Goal: Task Accomplishment & Management: Use online tool/utility

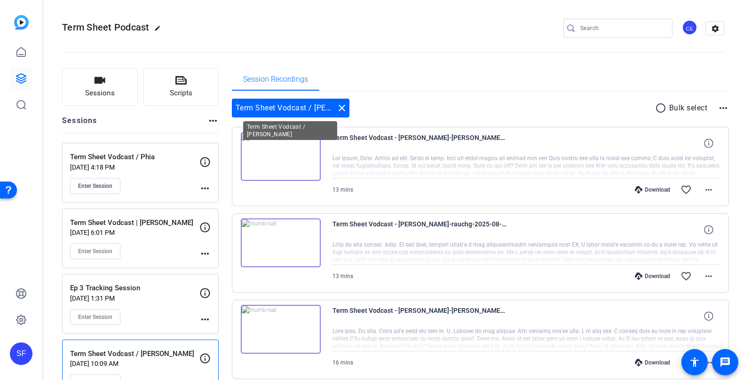
click at [289, 104] on div "Term Sheet Vodcast / [PERSON_NAME] close" at bounding box center [290, 108] width 117 height 19
click at [106, 83] on button "Sessions" at bounding box center [100, 87] width 76 height 38
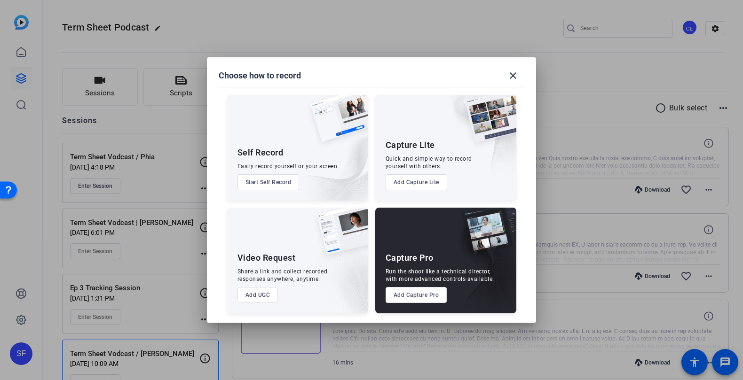
click at [418, 295] on button "Add Capture Pro" at bounding box center [416, 295] width 62 height 16
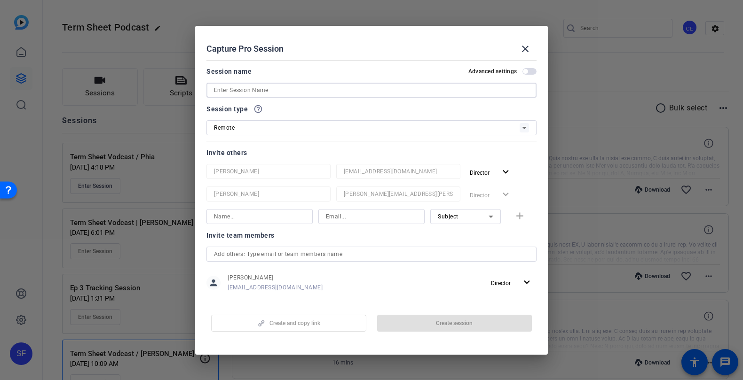
click at [320, 90] on input at bounding box center [371, 90] width 315 height 11
click at [519, 52] on span at bounding box center [525, 49] width 23 height 23
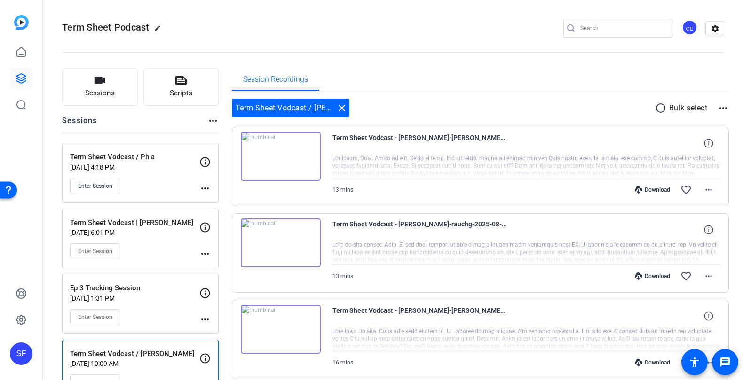
click at [725, 109] on mat-icon "more_horiz" at bounding box center [722, 107] width 11 height 11
click at [725, 109] on div at bounding box center [371, 190] width 743 height 380
click at [96, 90] on span "Sessions" at bounding box center [100, 93] width 30 height 11
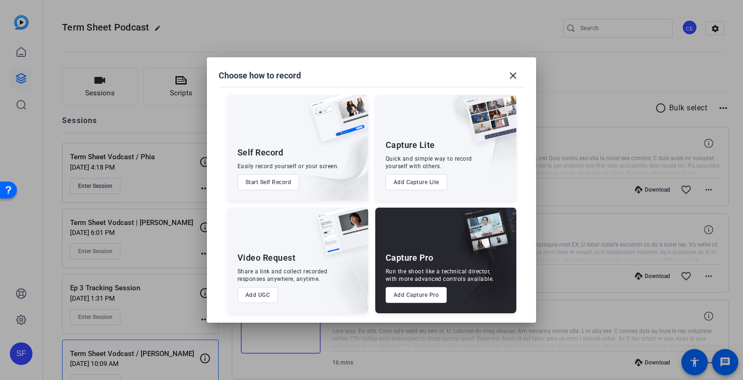
click at [425, 300] on button "Add Capture Pro" at bounding box center [416, 295] width 62 height 16
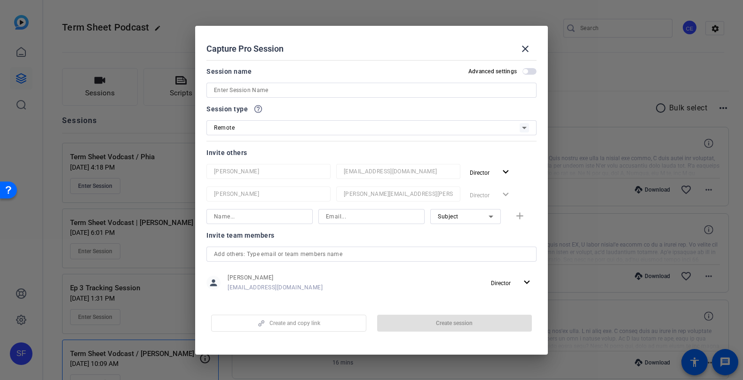
click at [292, 86] on input at bounding box center [371, 90] width 315 height 11
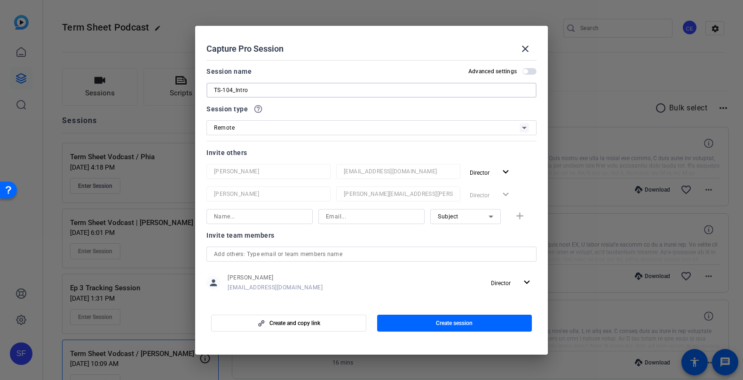
click at [254, 217] on input at bounding box center [259, 216] width 91 height 11
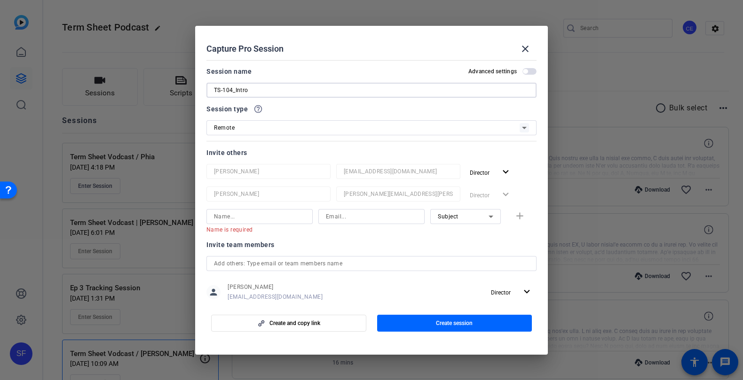
click at [275, 92] on input "TS-104_Intro" at bounding box center [371, 90] width 315 height 11
type input "TS-104_Intro/Outro"
click at [240, 216] on input at bounding box center [259, 216] width 91 height 11
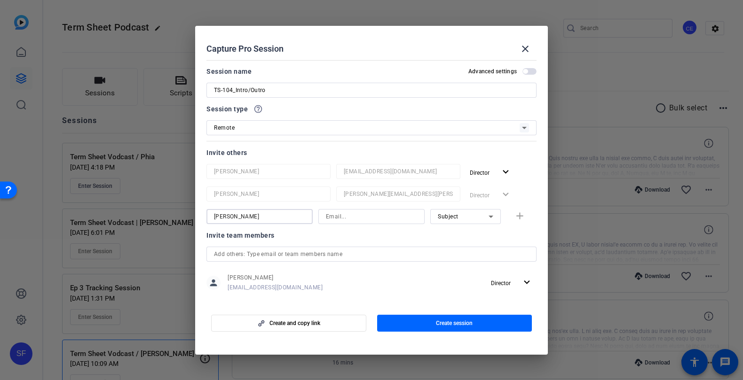
type input "[PERSON_NAME]"
click at [398, 213] on input at bounding box center [371, 216] width 91 height 11
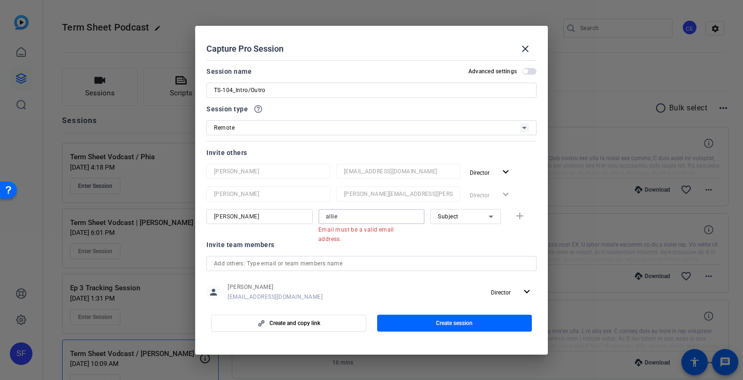
paste input "[PERSON_NAME][EMAIL_ADDRESS][PERSON_NAME][DOMAIN_NAME]"
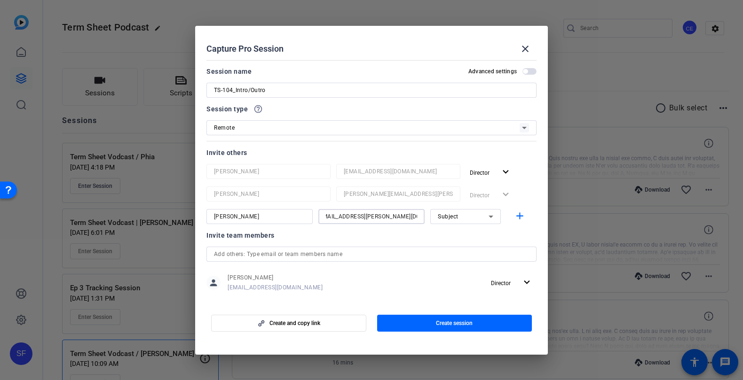
paste input
type input "[PERSON_NAME][EMAIL_ADDRESS][PERSON_NAME][DOMAIN_NAME]"
click at [457, 217] on span "Subject" at bounding box center [448, 216] width 21 height 7
click at [389, 233] on div at bounding box center [371, 190] width 743 height 380
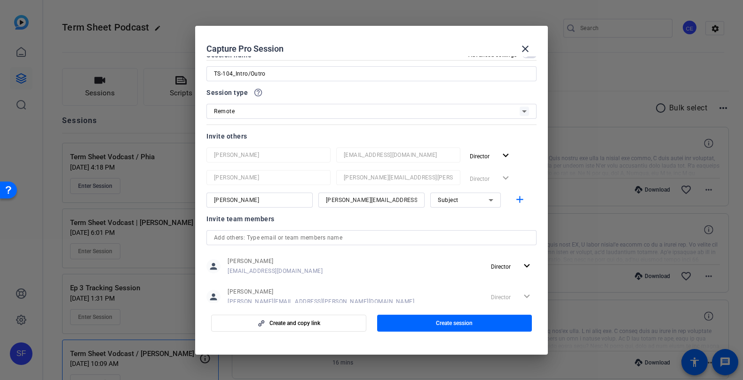
scroll to position [24, 0]
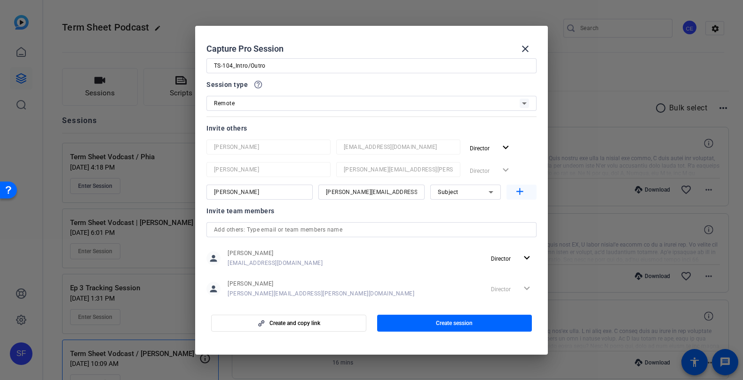
click at [522, 191] on mat-icon "add" at bounding box center [520, 192] width 12 height 12
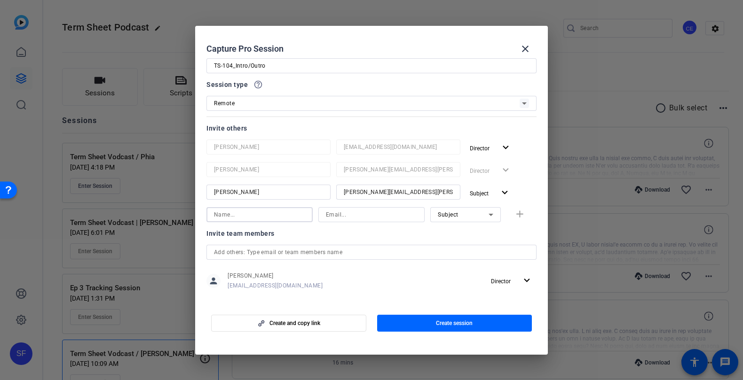
click at [236, 217] on input at bounding box center [259, 214] width 91 height 11
type input "[PERSON_NAME]"
click at [363, 219] on input at bounding box center [371, 214] width 91 height 11
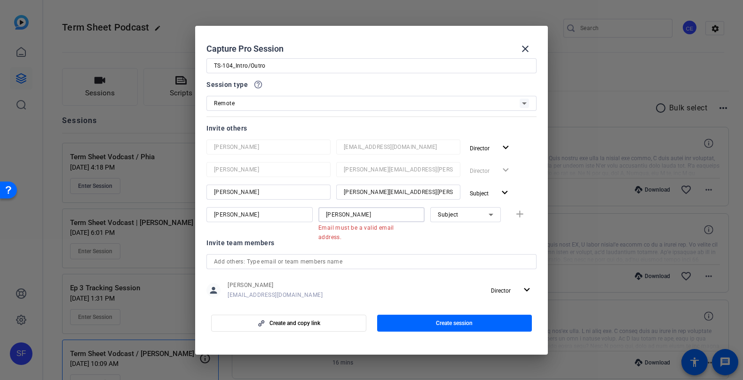
click at [385, 214] on input "[PERSON_NAME]" at bounding box center [371, 214] width 91 height 11
paste input "[PERSON_NAME][EMAIL_ADDRESS][PERSON_NAME][DOMAIN_NAME]"
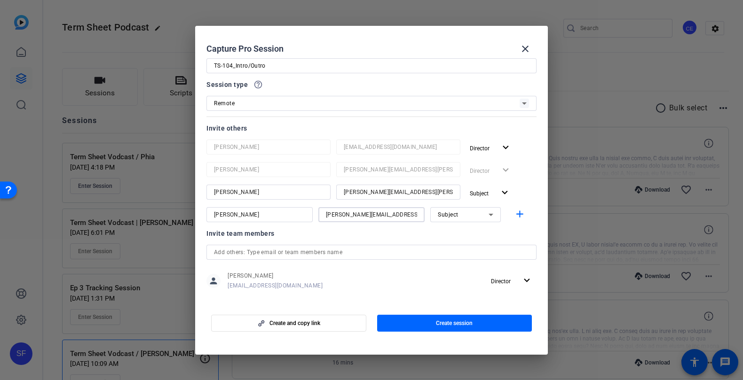
type input "[PERSON_NAME][EMAIL_ADDRESS][PERSON_NAME][DOMAIN_NAME]"
click at [329, 255] on input "text" at bounding box center [371, 252] width 315 height 11
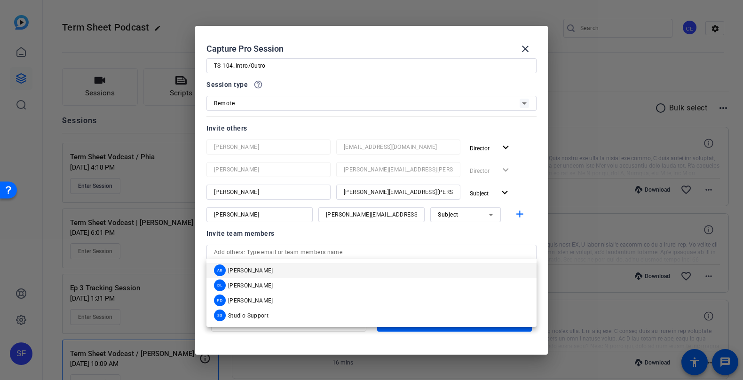
click at [338, 237] on div "Invite team members" at bounding box center [371, 233] width 330 height 11
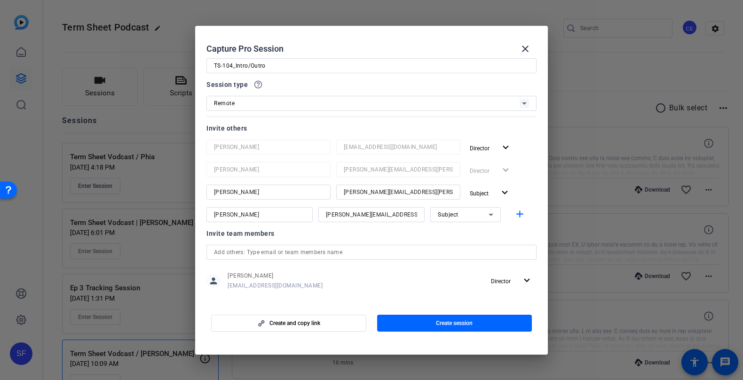
click at [341, 255] on input "text" at bounding box center [371, 252] width 315 height 11
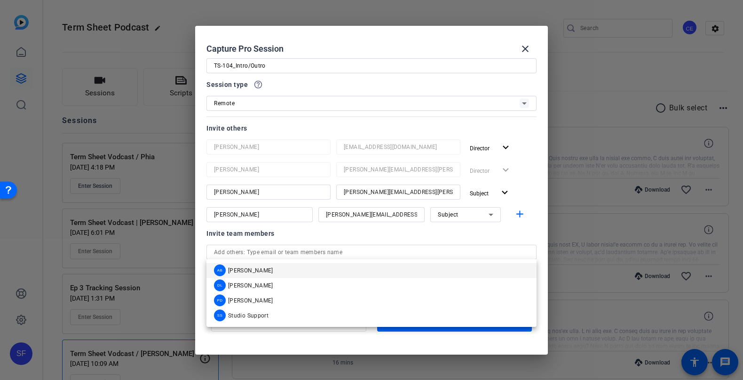
click at [325, 232] on div "Invite team members" at bounding box center [371, 233] width 330 height 11
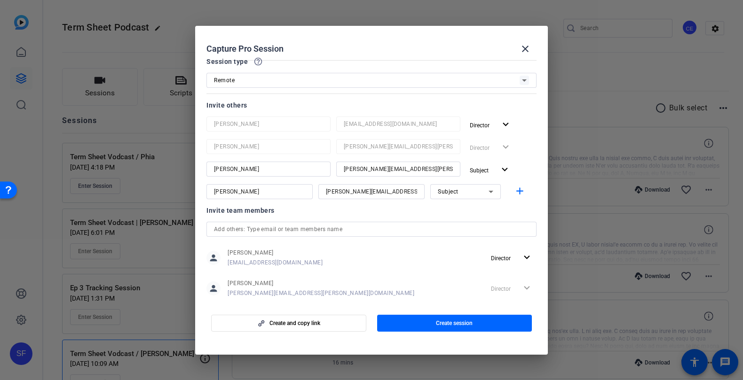
scroll to position [64, 0]
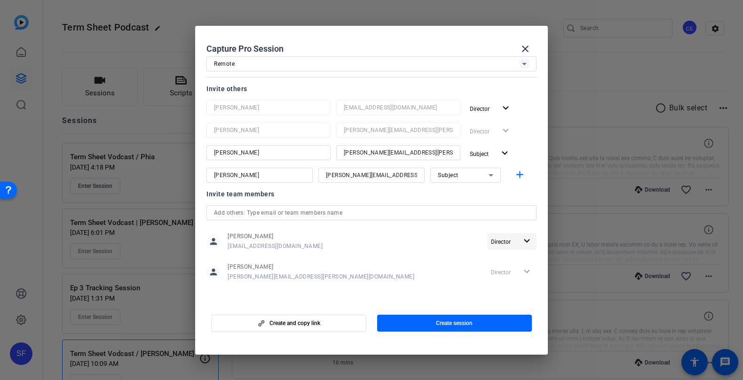
click at [507, 240] on span "Director" at bounding box center [501, 242] width 20 height 7
click at [512, 281] on span "Remove User" at bounding box center [513, 276] width 38 height 11
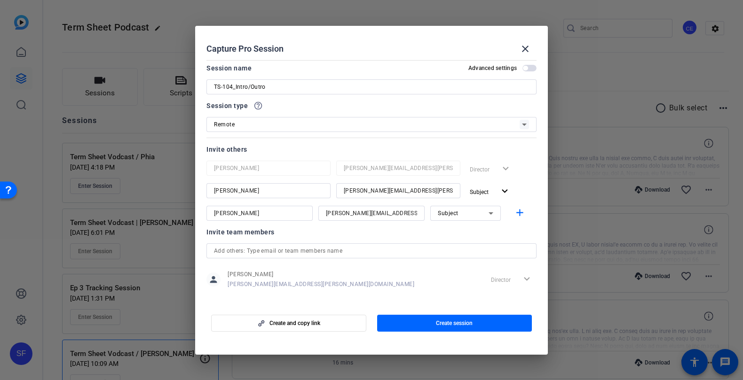
scroll to position [10, 0]
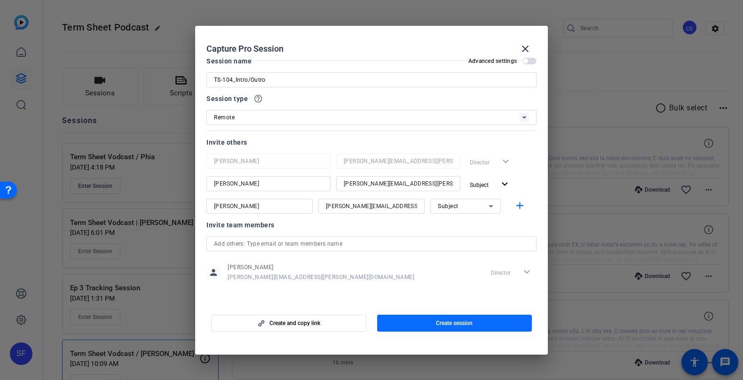
click at [453, 321] on span "Create session" at bounding box center [454, 324] width 37 height 8
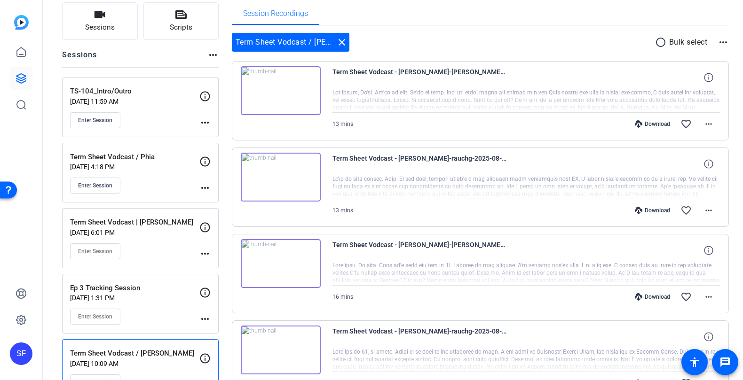
scroll to position [69, 0]
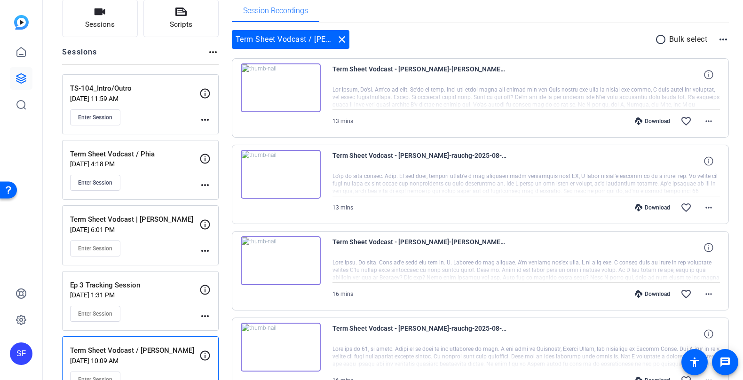
click at [146, 96] on p "[DATE] 11:59 AM" at bounding box center [134, 99] width 129 height 8
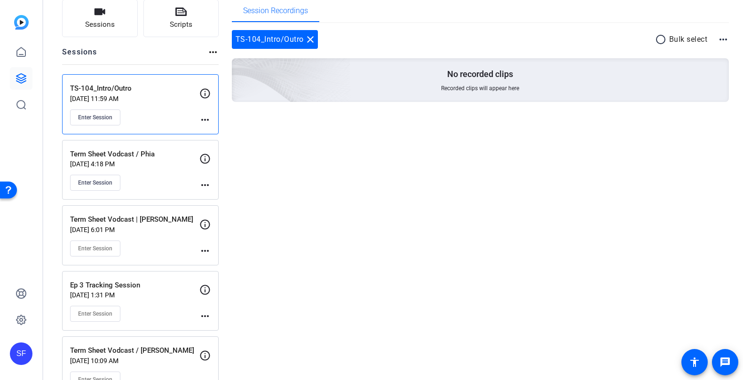
click at [204, 123] on mat-icon "more_horiz" at bounding box center [204, 119] width 11 height 11
click at [218, 130] on span "Edit Session" at bounding box center [228, 132] width 43 height 11
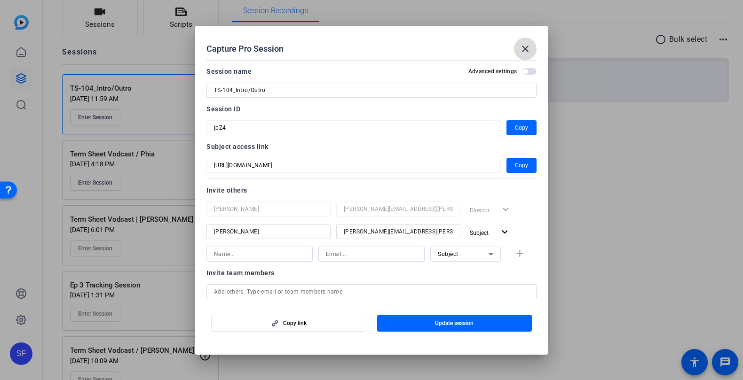
click at [523, 41] on span at bounding box center [525, 49] width 23 height 23
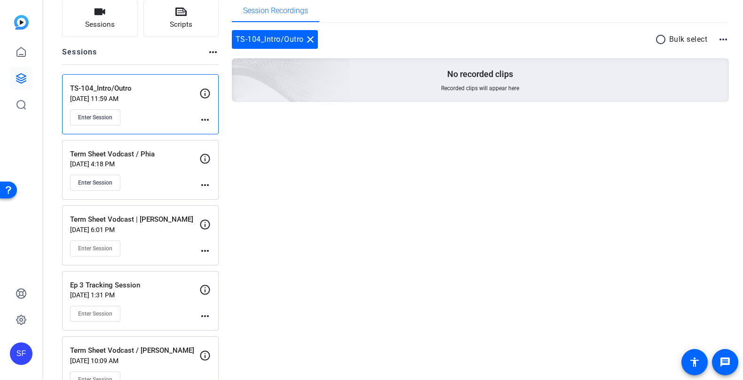
click at [159, 177] on div "Enter Session" at bounding box center [134, 183] width 129 height 16
click at [149, 120] on div "Enter Session" at bounding box center [134, 117] width 129 height 16
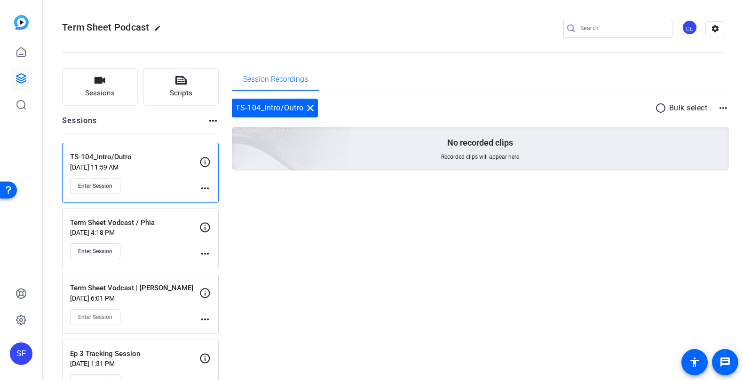
click at [422, 151] on div "No recorded clips Recorded clips will appear here" at bounding box center [480, 149] width 497 height 44
click at [120, 85] on button "Sessions" at bounding box center [100, 87] width 76 height 38
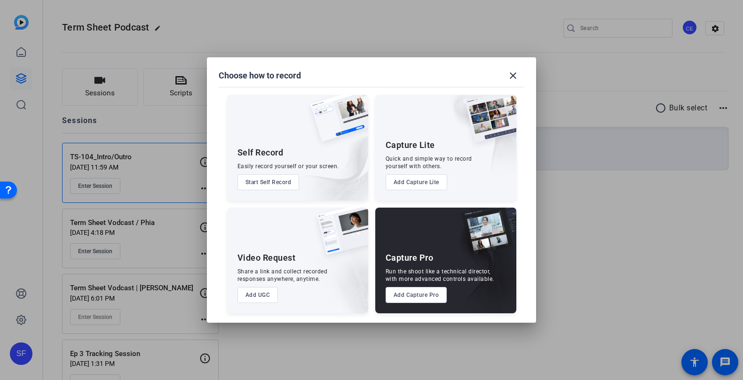
click at [594, 300] on div at bounding box center [371, 190] width 743 height 380
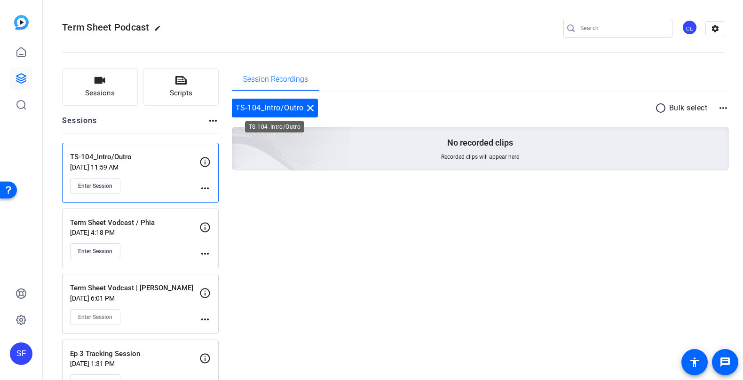
click at [287, 110] on div "TS-104_Intro/Outro close" at bounding box center [275, 108] width 86 height 19
click at [308, 109] on mat-icon "close" at bounding box center [310, 107] width 11 height 11
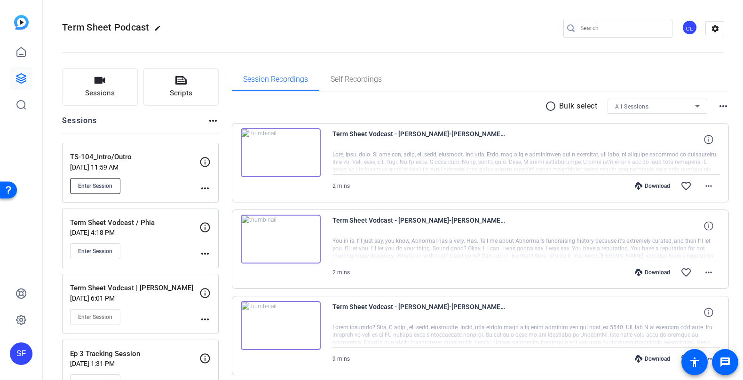
click at [105, 182] on span "Enter Session" at bounding box center [95, 186] width 34 height 8
click at [17, 75] on icon at bounding box center [20, 78] width 9 height 9
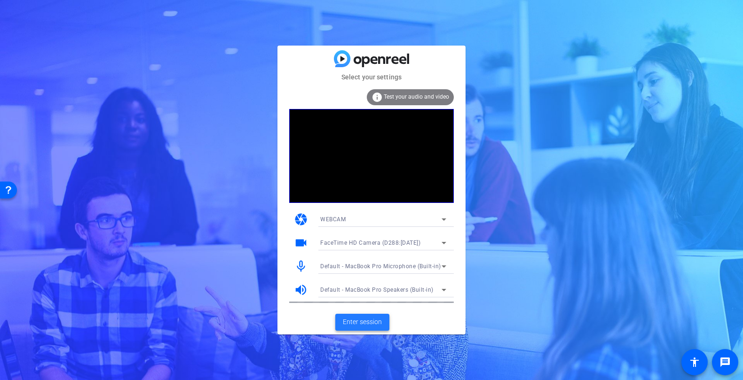
click at [362, 321] on span "Enter session" at bounding box center [362, 322] width 39 height 10
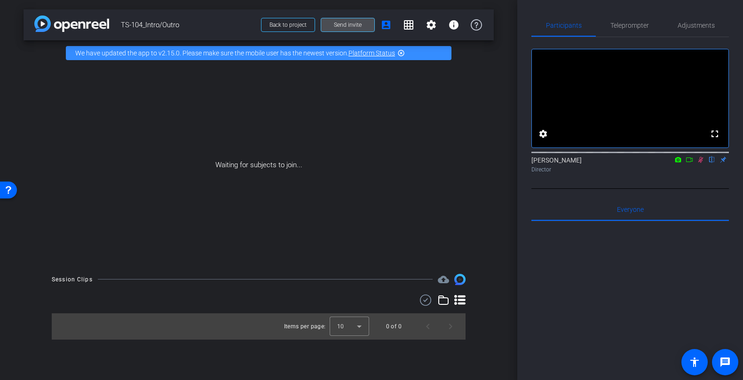
click at [323, 28] on span at bounding box center [347, 25] width 53 height 23
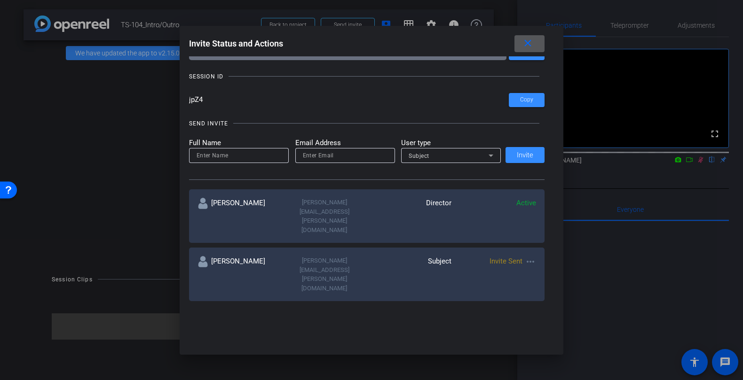
scroll to position [37, 0]
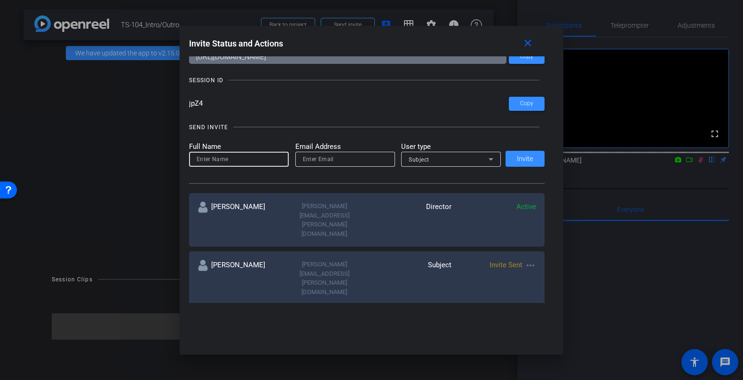
click at [259, 158] on input at bounding box center [238, 159] width 85 height 11
type input "Lydia Randall"
click at [323, 156] on input "email" at bounding box center [345, 159] width 85 height 11
paste input "[PERSON_NAME][EMAIL_ADDRESS][PERSON_NAME][DOMAIN_NAME]"
type input "[PERSON_NAME][EMAIL_ADDRESS][PERSON_NAME][DOMAIN_NAME]"
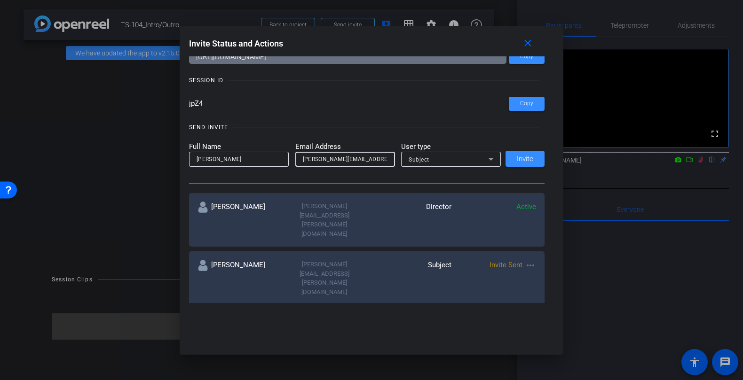
click at [473, 160] on div "Subject" at bounding box center [448, 160] width 80 height 12
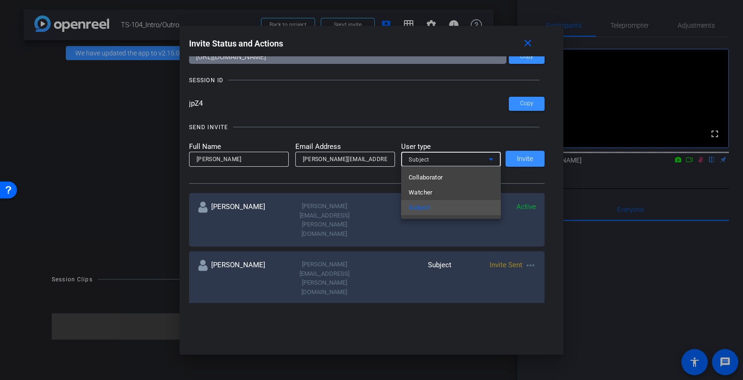
click at [467, 143] on div at bounding box center [371, 190] width 743 height 380
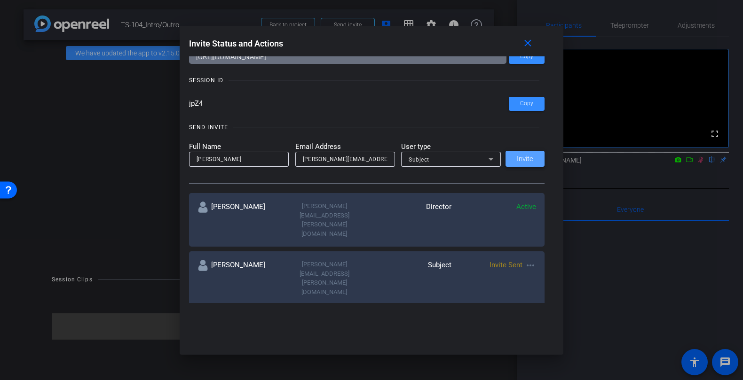
click at [531, 161] on span "Invite" at bounding box center [524, 159] width 16 height 7
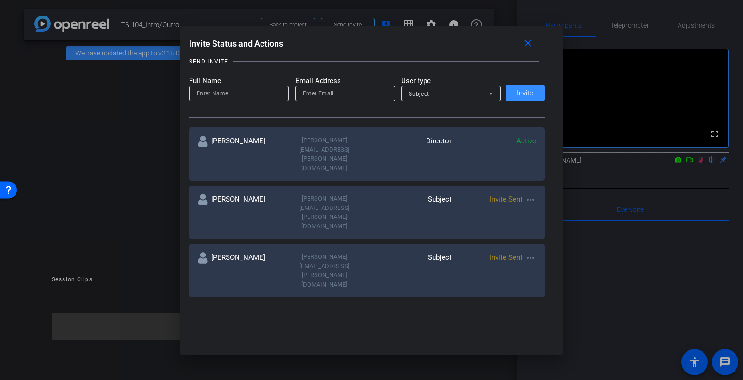
scroll to position [0, 0]
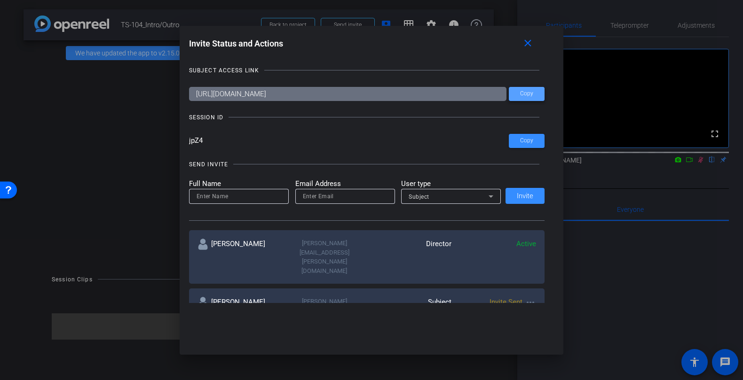
click at [523, 94] on span "Copy" at bounding box center [526, 93] width 13 height 7
click at [524, 91] on span "Copy" at bounding box center [526, 93] width 13 height 7
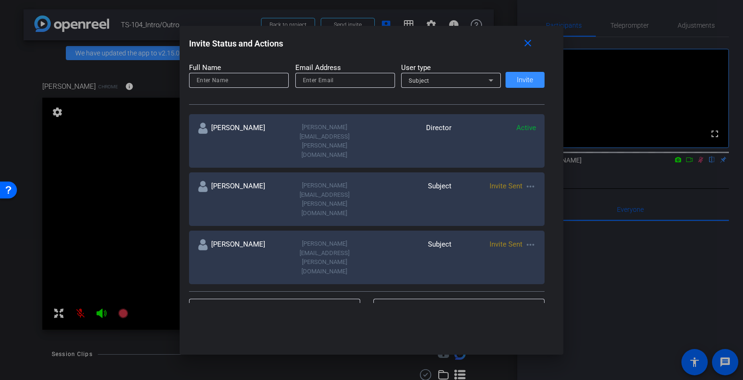
scroll to position [118, 0]
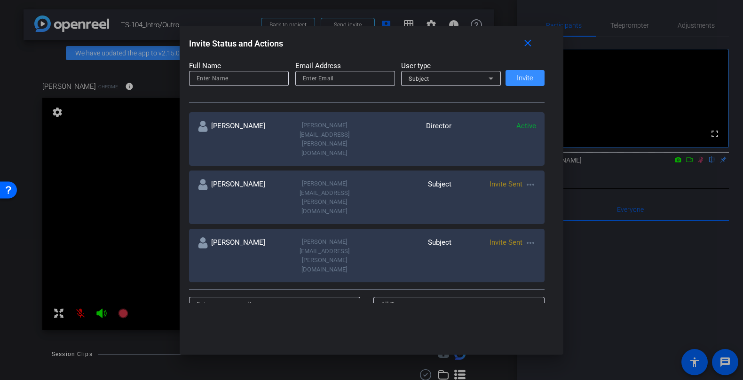
click at [531, 237] on mat-icon "more_horiz" at bounding box center [529, 242] width 11 height 11
click at [336, 210] on div at bounding box center [371, 190] width 743 height 380
click at [528, 179] on mat-icon "more_horiz" at bounding box center [529, 184] width 11 height 11
click at [559, 174] on span "Remove Immediately" at bounding box center [567, 172] width 70 height 11
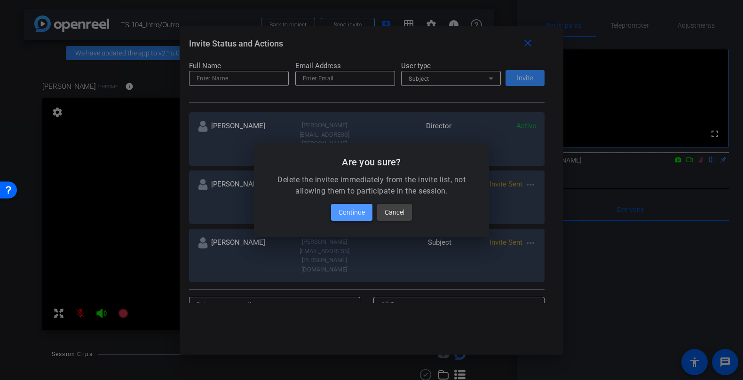
click at [352, 212] on span "Continue" at bounding box center [351, 212] width 26 height 11
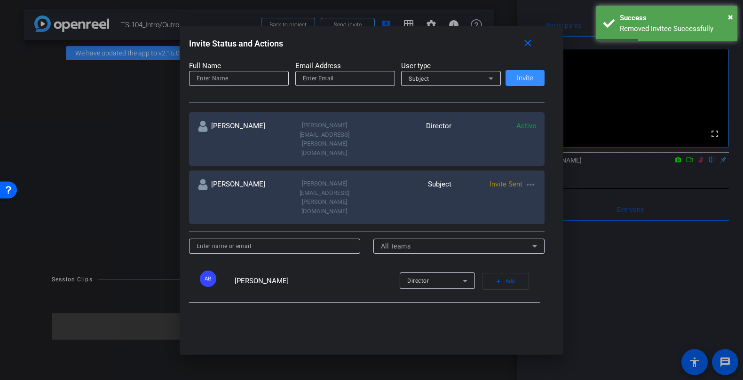
click at [271, 241] on input at bounding box center [274, 246] width 156 height 11
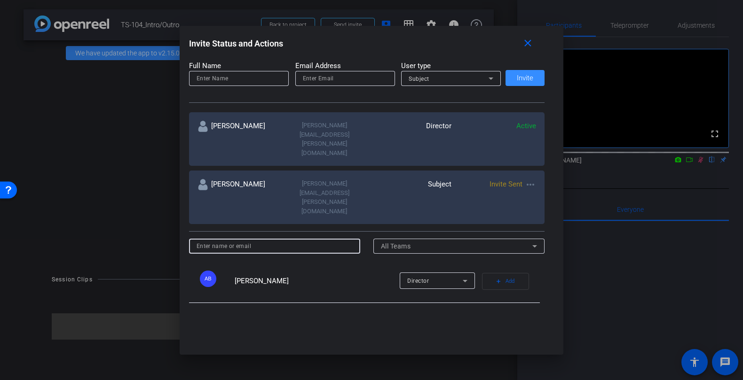
click at [247, 82] on input at bounding box center [238, 78] width 85 height 11
click at [247, 79] on input at bounding box center [238, 78] width 85 height 11
type input "[PERSON_NAME]"
click at [332, 84] on div at bounding box center [345, 78] width 85 height 15
type input "l"
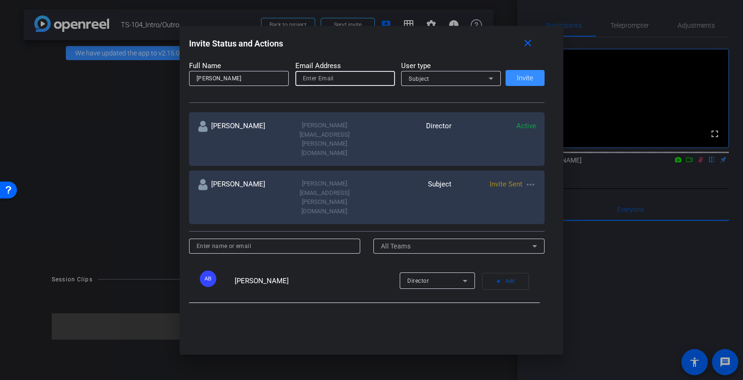
paste input "[URL][DOMAIN_NAME]"
type input "[URL][DOMAIN_NAME]"
click at [309, 78] on input "email" at bounding box center [345, 78] width 85 height 11
paste input "[PERSON_NAME][EMAIL_ADDRESS][PERSON_NAME][DOMAIN_NAME]"
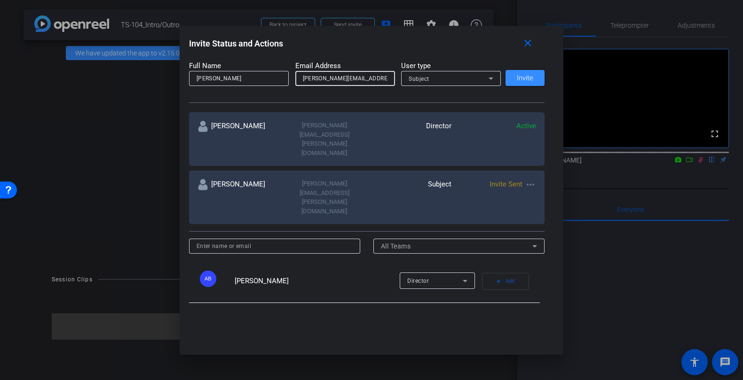
type input "[PERSON_NAME][EMAIL_ADDRESS][PERSON_NAME][DOMAIN_NAME]"
click at [458, 79] on div "Subject" at bounding box center [448, 79] width 80 height 12
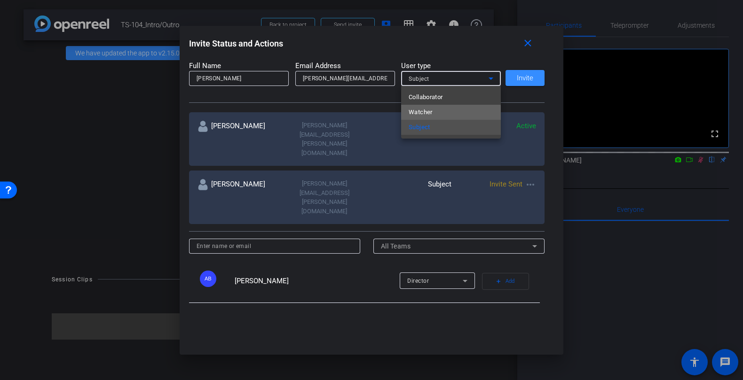
click at [446, 113] on mat-option "Watcher" at bounding box center [451, 112] width 100 height 15
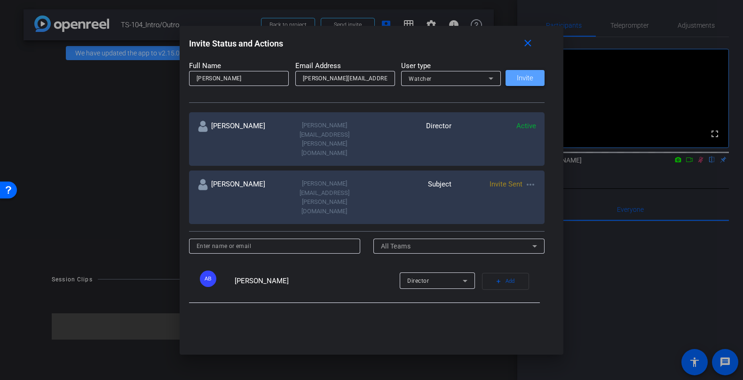
click at [531, 77] on span "Invite" at bounding box center [524, 78] width 16 height 7
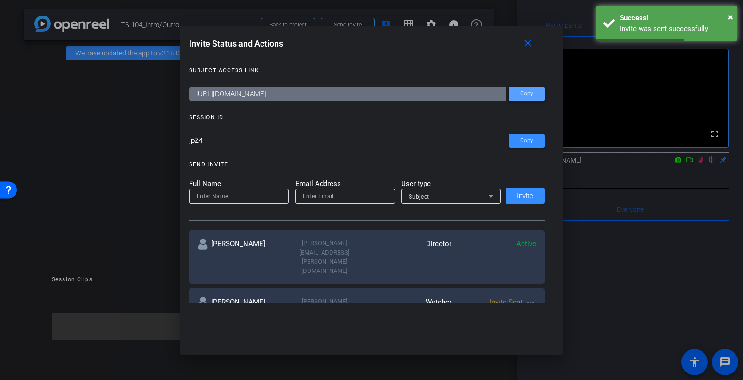
click at [531, 89] on span at bounding box center [526, 94] width 36 height 23
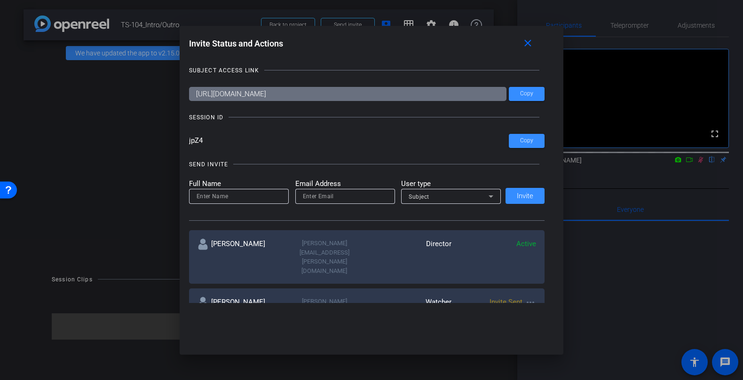
click at [194, 139] on input "jpZ4" at bounding box center [349, 141] width 320 height 14
click at [342, 142] on input "jpZ4" at bounding box center [349, 141] width 320 height 14
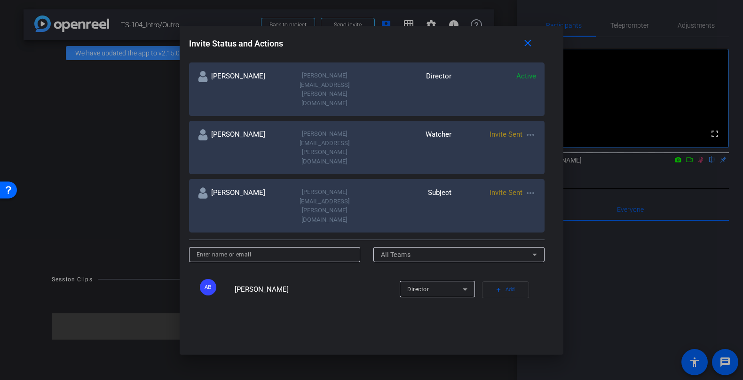
scroll to position [158, 0]
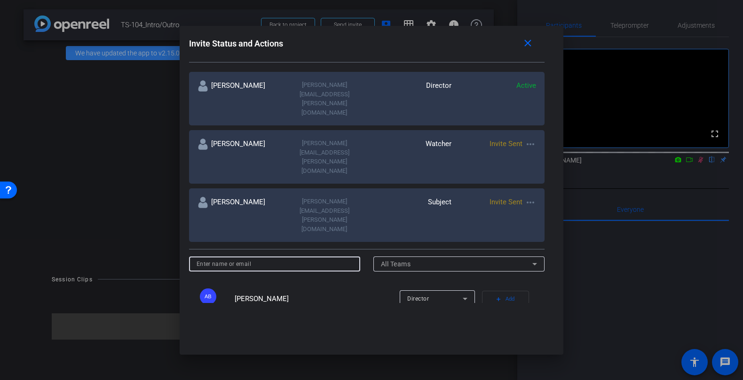
click at [275, 258] on input at bounding box center [274, 263] width 156 height 11
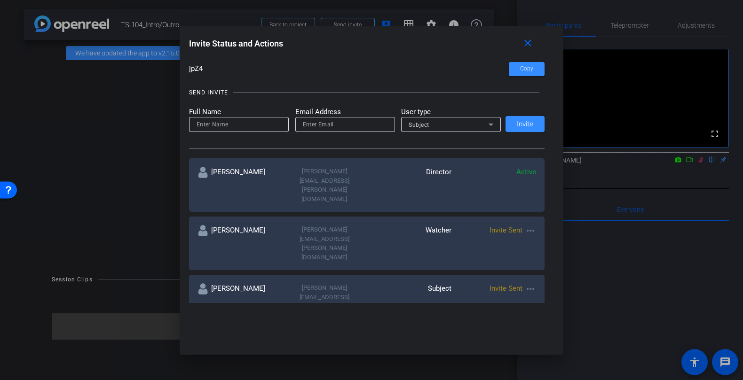
scroll to position [73, 0]
click at [240, 114] on mat-label "Full Name" at bounding box center [239, 111] width 100 height 11
type input "Alli Rodgers"
click at [350, 124] on input "email" at bounding box center [345, 123] width 85 height 11
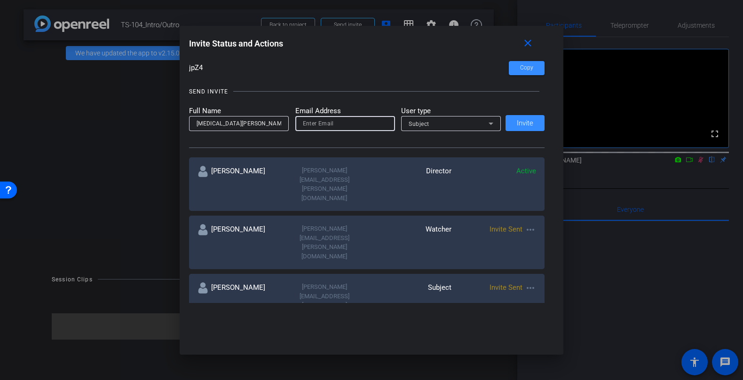
paste input "Alli.Rodgers@fortune.com"
type input "Alli.Rodgers@fortune.com"
click at [451, 123] on div "Subject" at bounding box center [448, 124] width 80 height 12
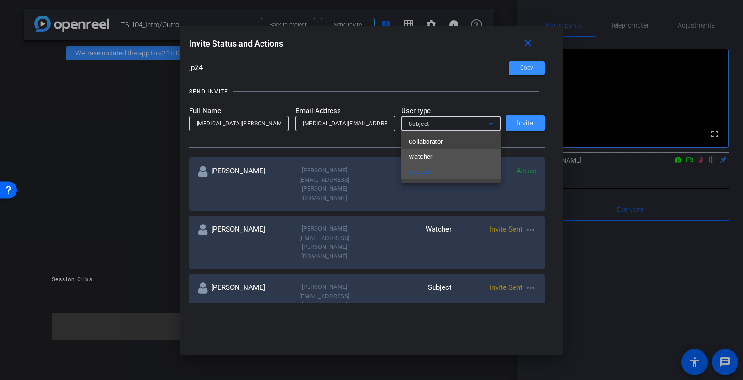
click at [438, 158] on mat-option "Watcher" at bounding box center [451, 156] width 100 height 15
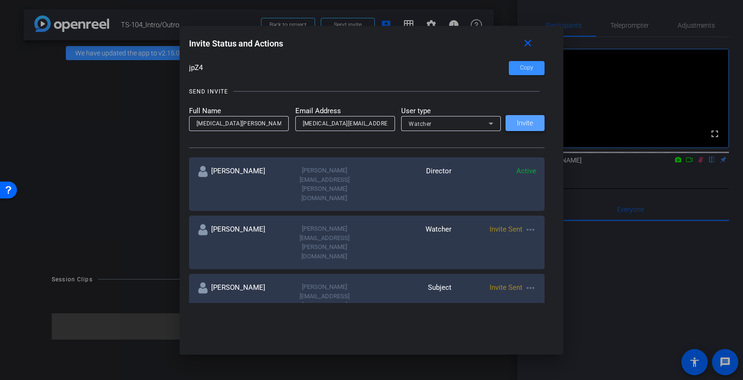
click at [524, 125] on span "Invite" at bounding box center [524, 123] width 16 height 7
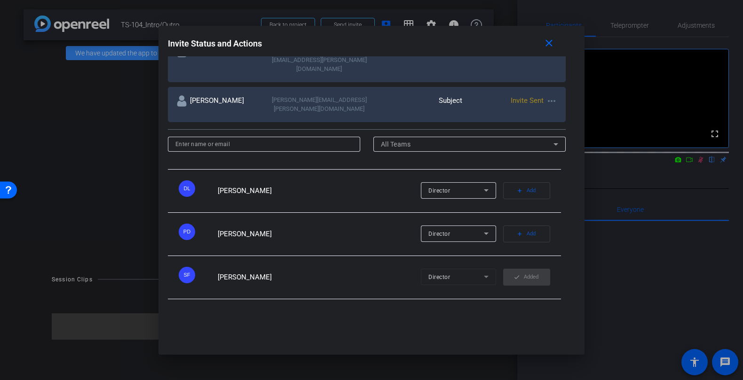
scroll to position [0, 0]
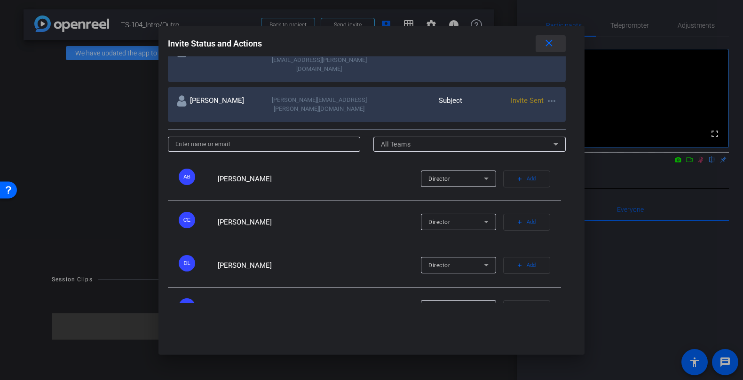
click at [543, 43] on mat-icon "close" at bounding box center [549, 44] width 12 height 12
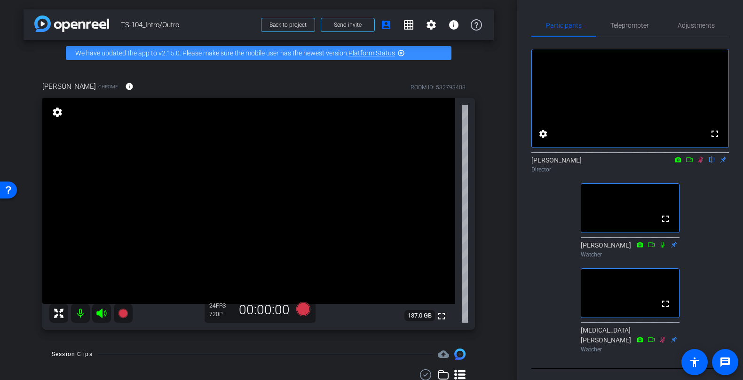
click at [660, 248] on icon at bounding box center [662, 245] width 8 height 7
click at [663, 248] on icon at bounding box center [662, 245] width 4 height 6
click at [303, 308] on icon at bounding box center [303, 309] width 14 height 14
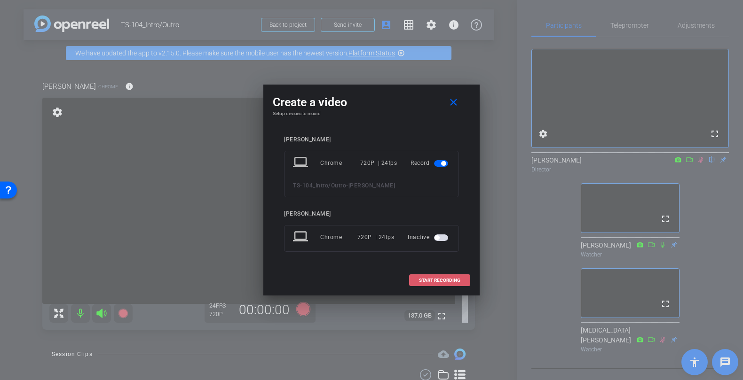
click at [443, 279] on span "START RECORDING" at bounding box center [439, 280] width 41 height 5
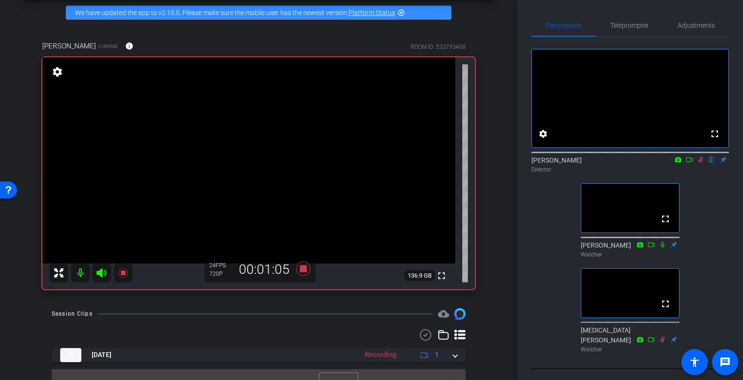
scroll to position [55, 0]
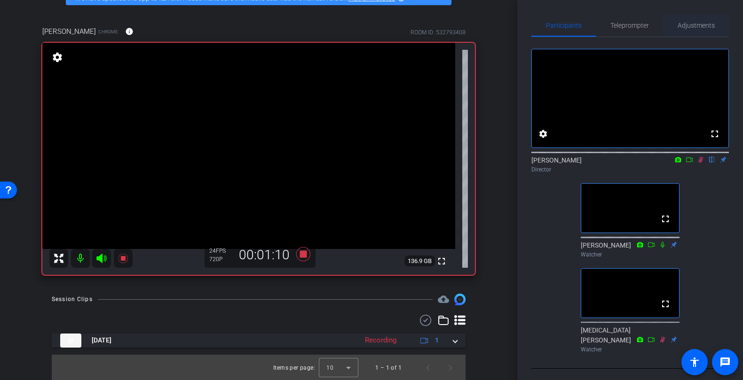
click at [688, 27] on span "Adjustments" at bounding box center [695, 25] width 37 height 7
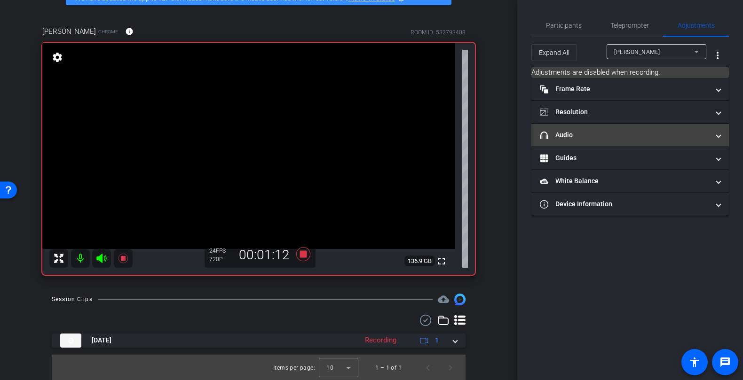
click at [648, 141] on mat-expansion-panel-header "headphone icon Audio" at bounding box center [629, 135] width 197 height 23
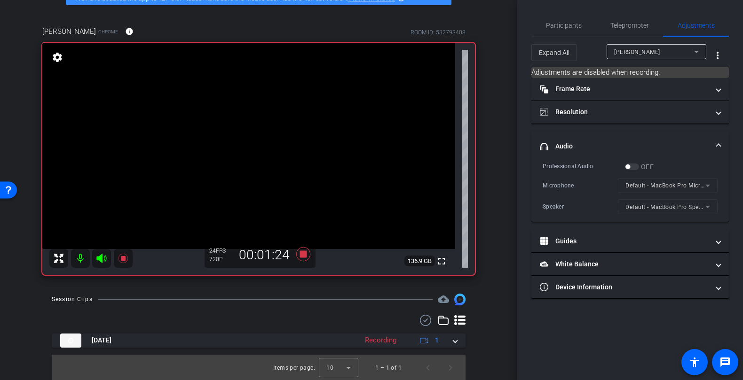
click at [698, 186] on mat-form-field "Default - MacBook Pro Microphone (Built-in)" at bounding box center [668, 185] width 100 height 15
click at [697, 182] on mat-form-field "Default - MacBook Pro Microphone (Built-in)" at bounding box center [668, 185] width 100 height 15
click at [702, 183] on mat-form-field "Default - MacBook Pro Microphone (Built-in)" at bounding box center [668, 185] width 100 height 15
click at [704, 188] on mat-form-field "Default - MacBook Pro Microphone (Built-in)" at bounding box center [668, 185] width 100 height 15
click at [677, 187] on mat-form-field "Default - MacBook Pro Microphone (Built-in)" at bounding box center [668, 185] width 100 height 15
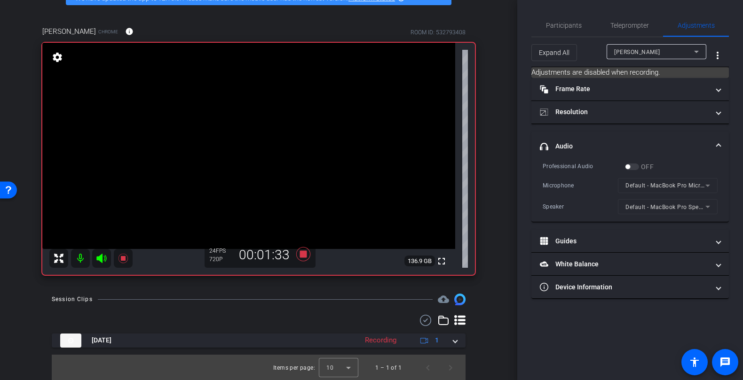
click at [689, 187] on mat-form-field "Default - MacBook Pro Microphone (Built-in)" at bounding box center [668, 185] width 100 height 15
drag, startPoint x: 725, startPoint y: 187, endPoint x: 701, endPoint y: 186, distance: 24.0
click at [719, 187] on div "Professional Audio OFF Microphone Default - MacBook Pro Microphone (Built-in) S…" at bounding box center [629, 192] width 197 height 61
click at [699, 186] on mat-form-field "Default - MacBook Pro Microphone (Built-in)" at bounding box center [668, 185] width 100 height 15
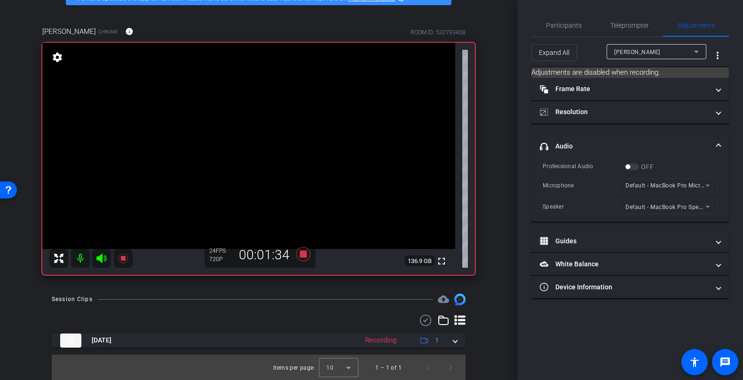
click at [699, 186] on mat-form-field "Default - MacBook Pro Microphone (Built-in)" at bounding box center [668, 185] width 100 height 15
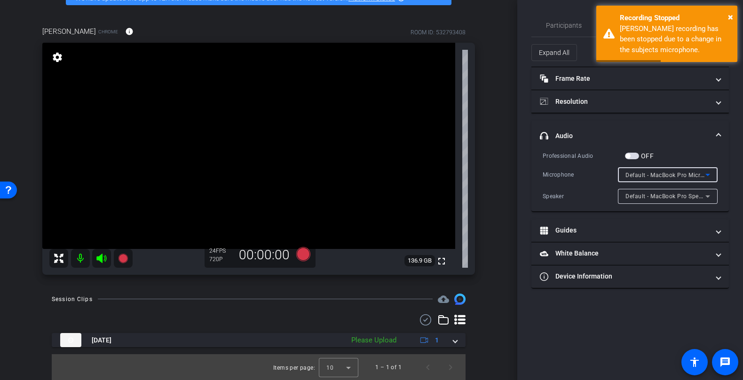
click at [699, 176] on span "Default - MacBook Pro Microphone (Built-in)" at bounding box center [685, 175] width 121 height 8
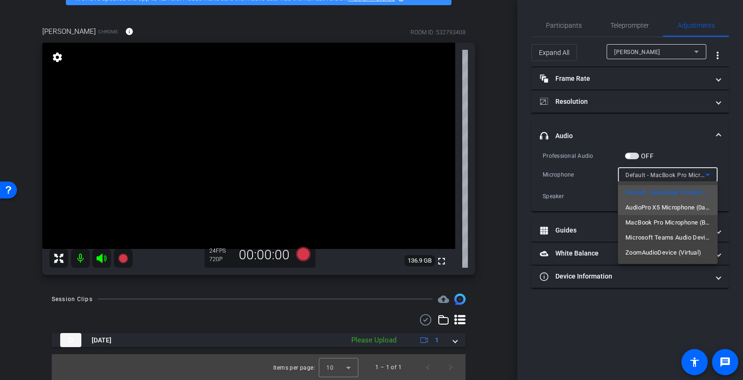
click at [695, 208] on span "AudioPro X5 Microphone (0a67:d090)" at bounding box center [667, 207] width 85 height 11
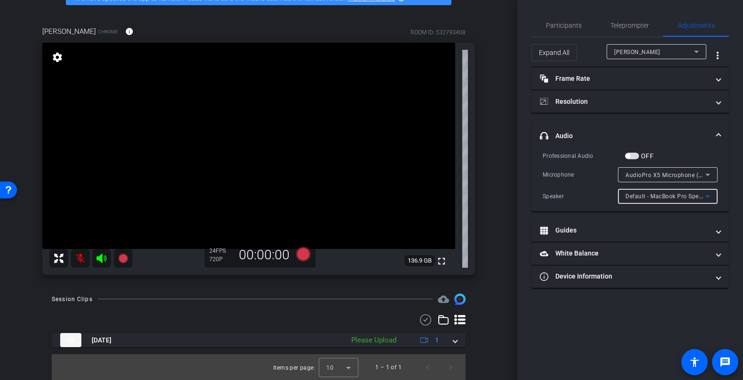
click at [707, 191] on icon at bounding box center [707, 196] width 11 height 11
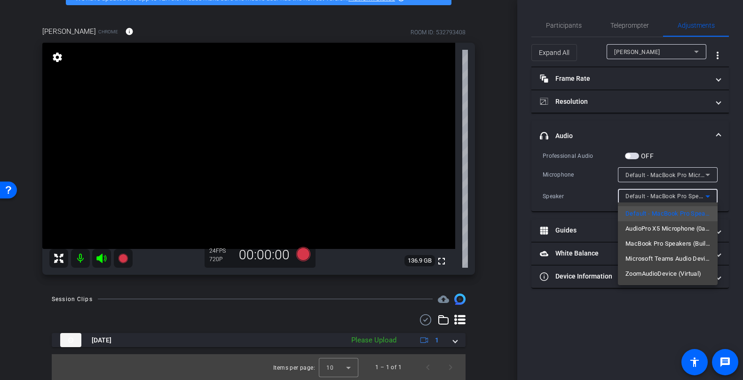
click at [725, 179] on div at bounding box center [371, 190] width 743 height 380
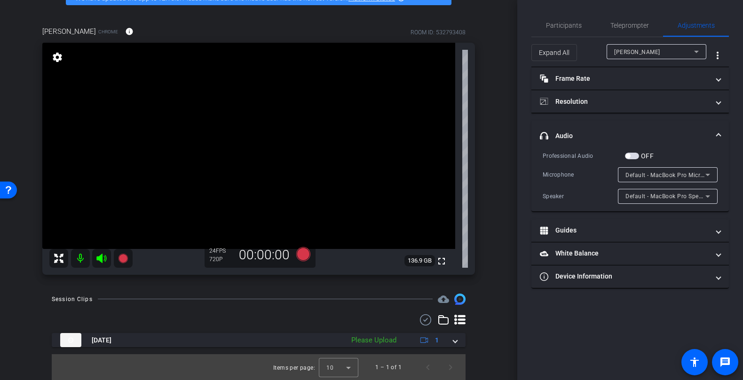
click at [706, 175] on icon at bounding box center [707, 174] width 11 height 11
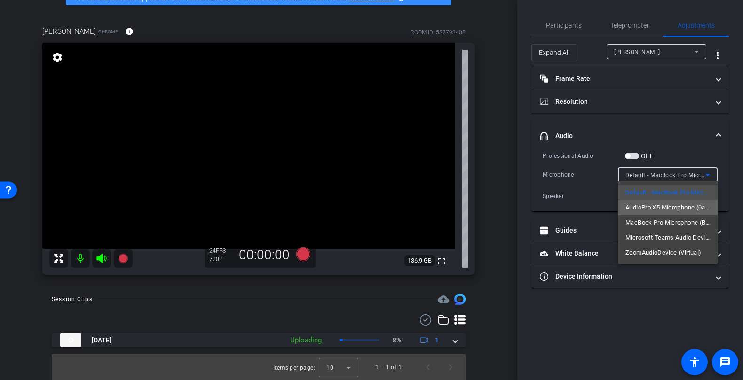
click at [683, 205] on span "AudioPro X5 Microphone (0a67:d090)" at bounding box center [667, 207] width 85 height 11
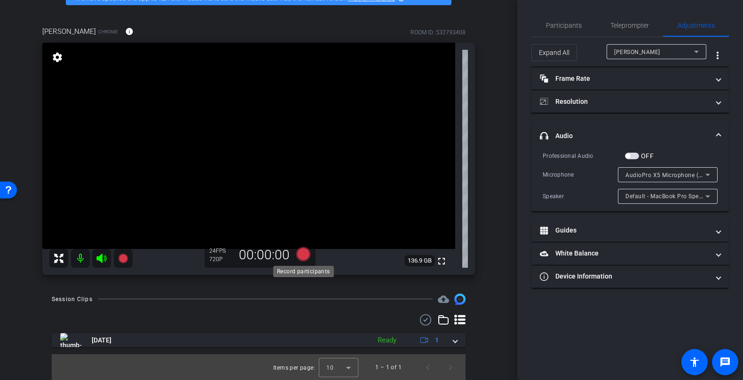
click at [304, 250] on icon at bounding box center [303, 254] width 14 height 14
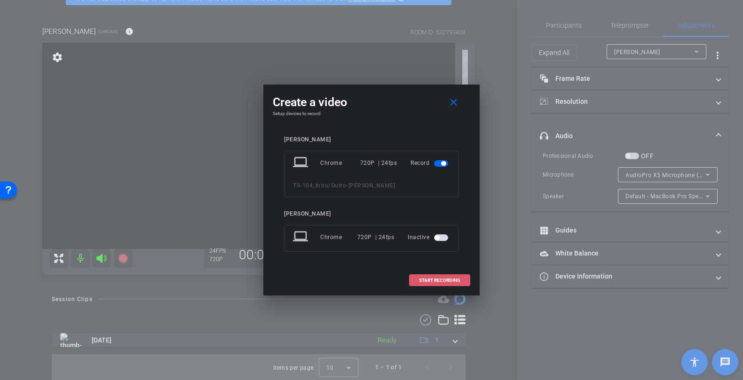
click at [436, 281] on span "START RECORDING" at bounding box center [439, 280] width 41 height 5
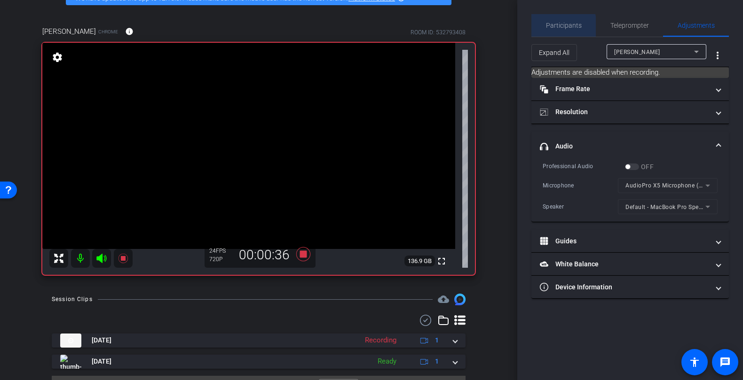
click at [558, 27] on span "Participants" at bounding box center [564, 25] width 36 height 7
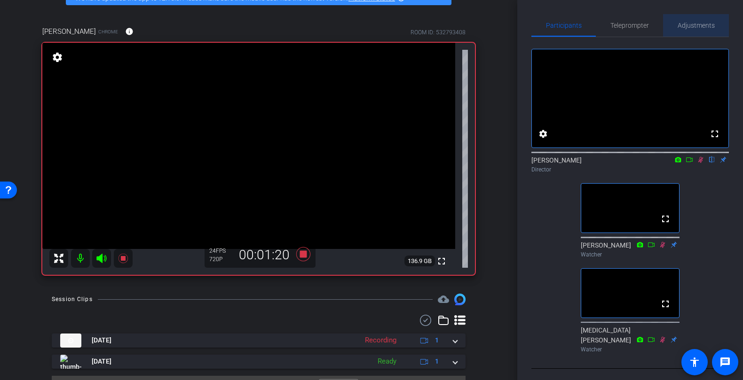
click at [707, 31] on span "Adjustments" at bounding box center [695, 25] width 37 height 23
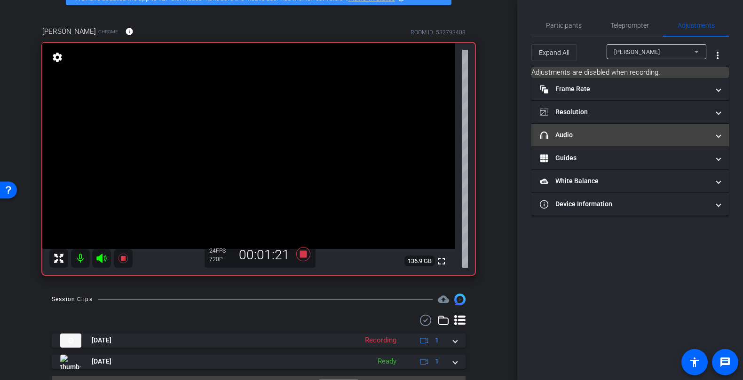
click at [657, 125] on mat-expansion-panel-header "headphone icon Audio" at bounding box center [629, 135] width 197 height 23
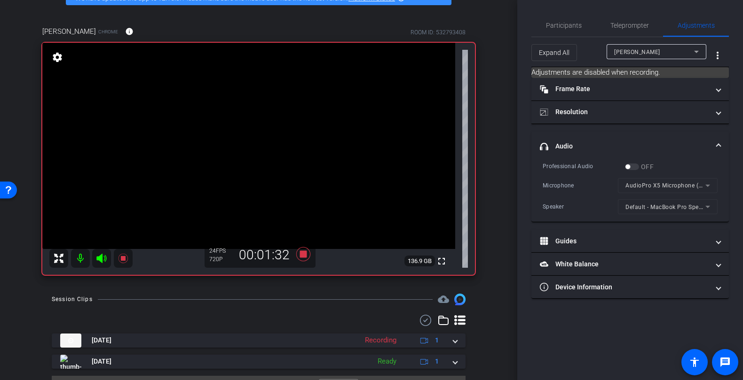
click at [663, 143] on mat-panel-title "headphone icon Audio" at bounding box center [623, 146] width 169 height 10
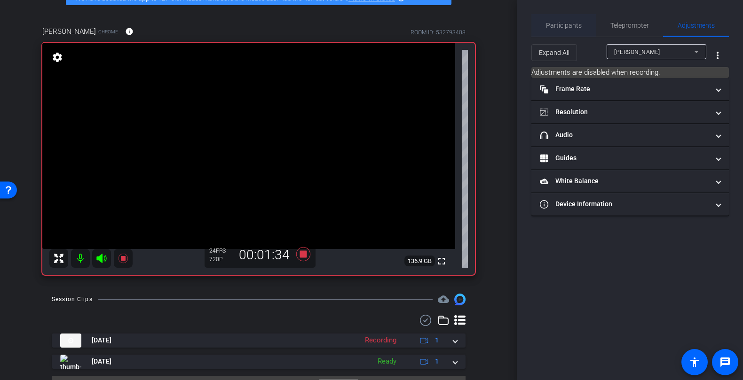
click at [561, 24] on span "Participants" at bounding box center [564, 25] width 36 height 7
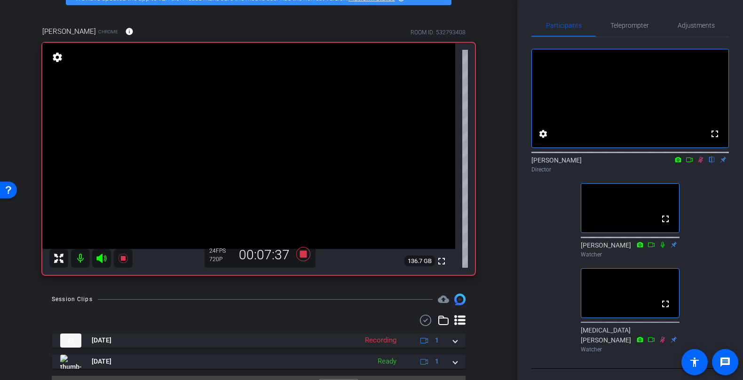
scroll to position [76, 0]
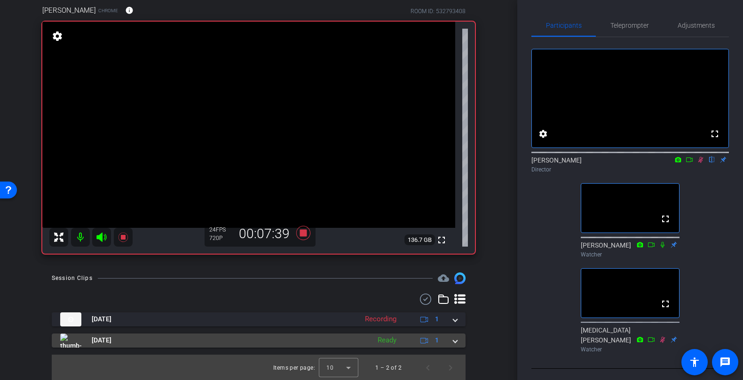
click at [458, 339] on mat-expansion-panel-header "Aug 18, 2025 Ready 1" at bounding box center [259, 341] width 414 height 14
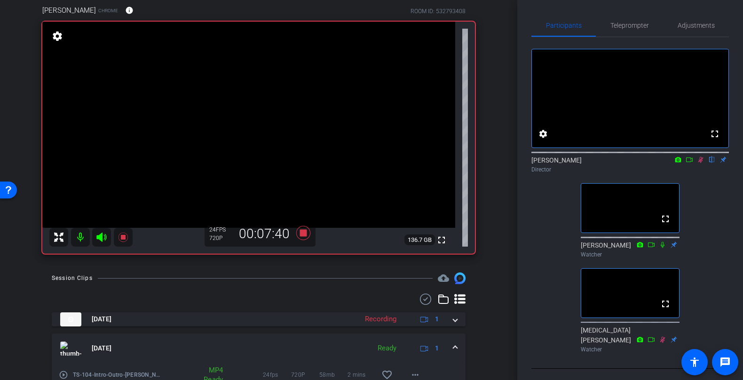
scroll to position [125, 0]
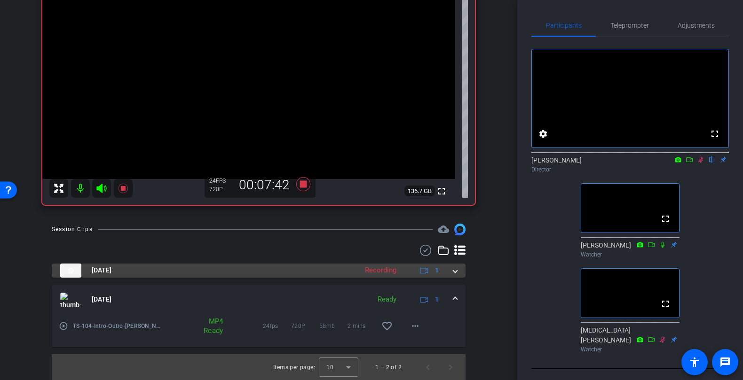
click at [455, 269] on span at bounding box center [455, 271] width 4 height 10
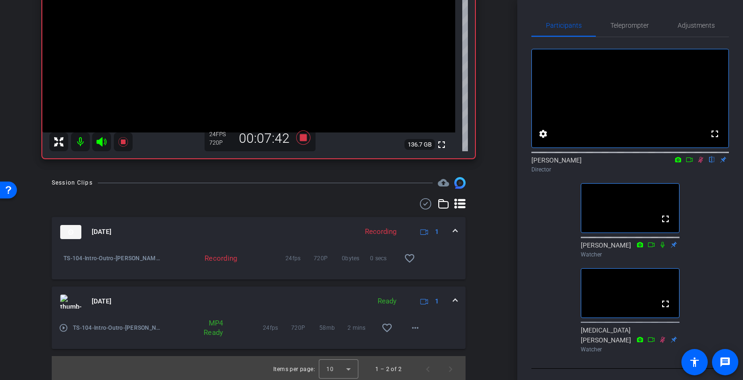
scroll to position [173, 0]
click at [680, 25] on span "Adjustments" at bounding box center [695, 25] width 37 height 7
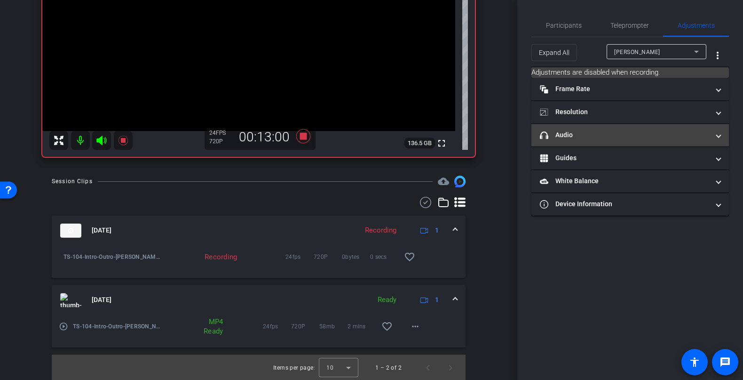
click at [573, 130] on mat-panel-title "headphone icon Audio" at bounding box center [623, 135] width 169 height 10
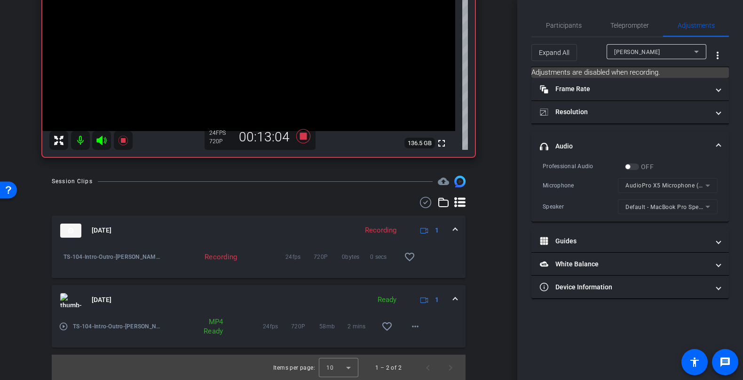
click at [573, 132] on mat-expansion-panel-header "headphone icon Audio" at bounding box center [629, 147] width 197 height 30
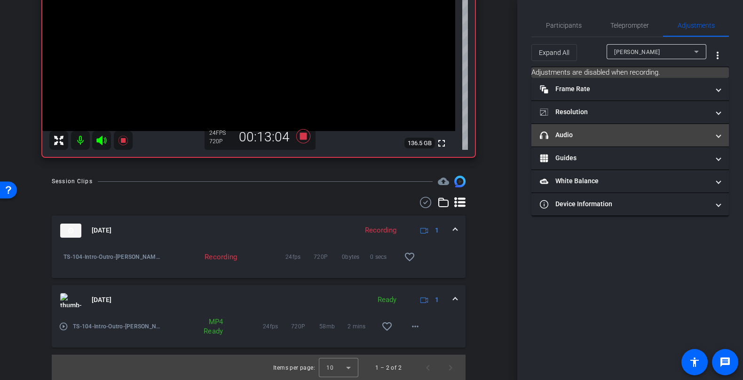
click at [573, 130] on mat-panel-title "headphone icon Audio" at bounding box center [623, 135] width 169 height 10
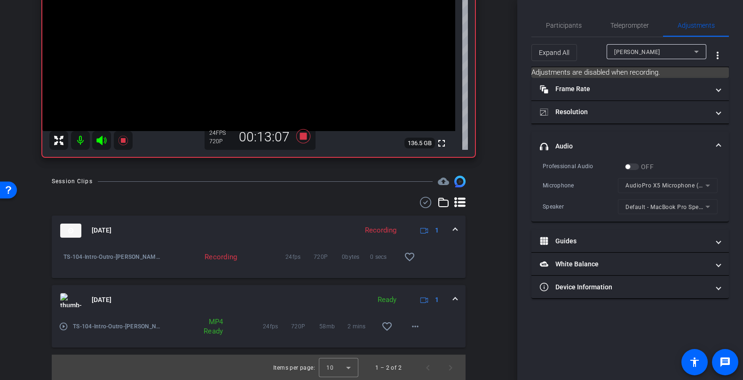
click at [573, 132] on mat-expansion-panel-header "headphone icon Audio" at bounding box center [629, 147] width 197 height 30
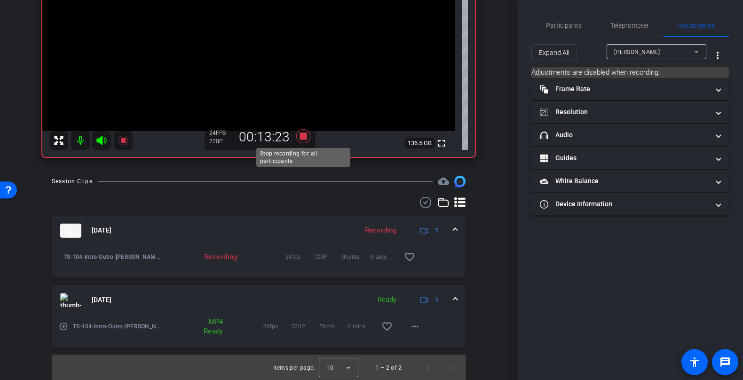
click at [299, 135] on icon at bounding box center [303, 136] width 23 height 17
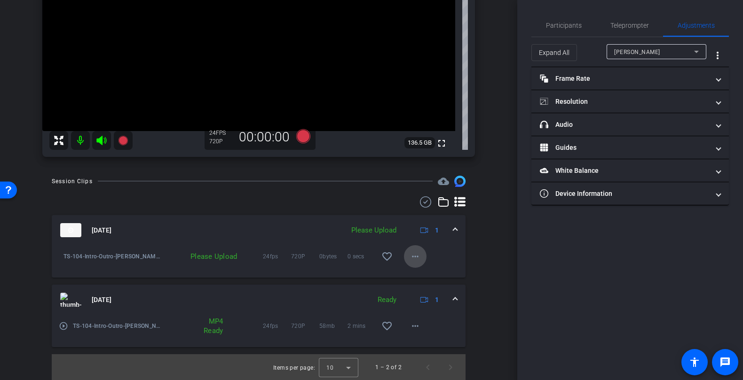
click at [405, 250] on span at bounding box center [415, 256] width 23 height 23
click at [411, 254] on div at bounding box center [371, 190] width 743 height 380
click at [582, 281] on div "Participants Teleprompter Adjustments settings Sam Freund flip Director Lydia R…" at bounding box center [630, 190] width 226 height 380
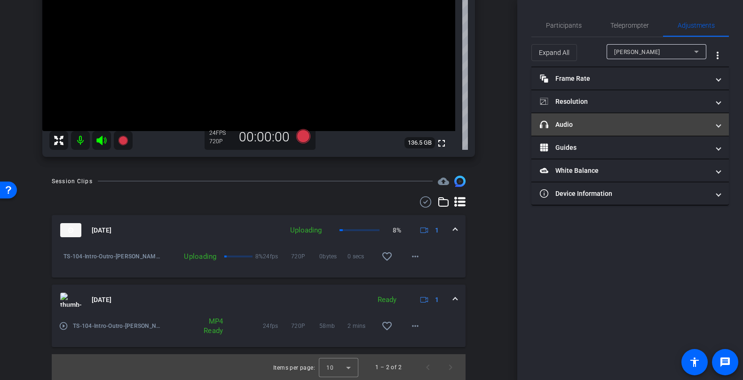
click at [611, 126] on mat-panel-title "headphone icon Audio" at bounding box center [623, 125] width 169 height 10
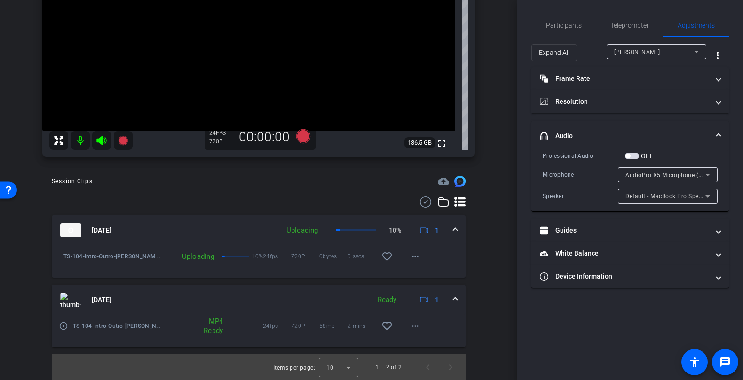
click at [632, 156] on span "button" at bounding box center [632, 156] width 14 height 7
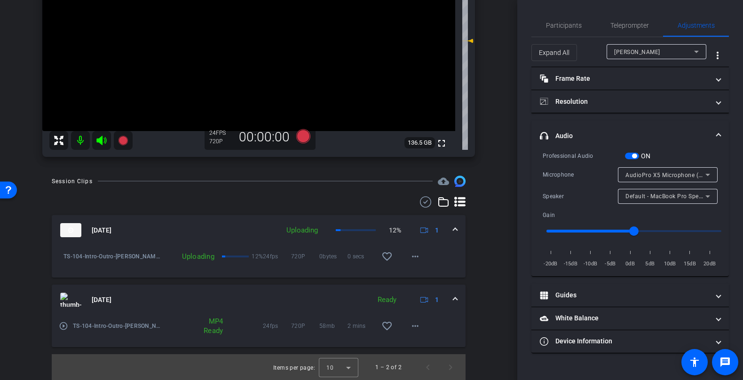
click at [632, 156] on span "button" at bounding box center [634, 156] width 5 height 5
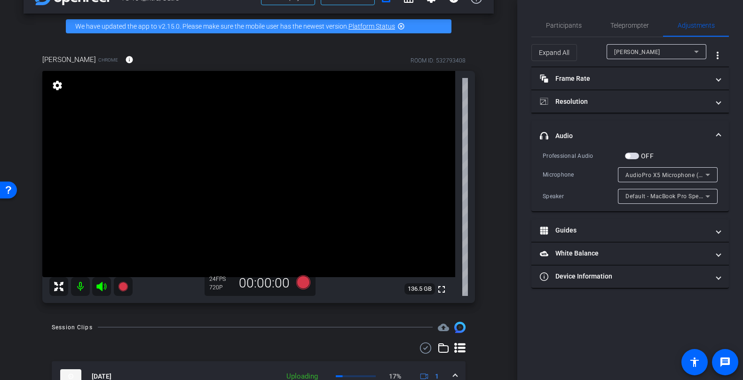
scroll to position [24, 0]
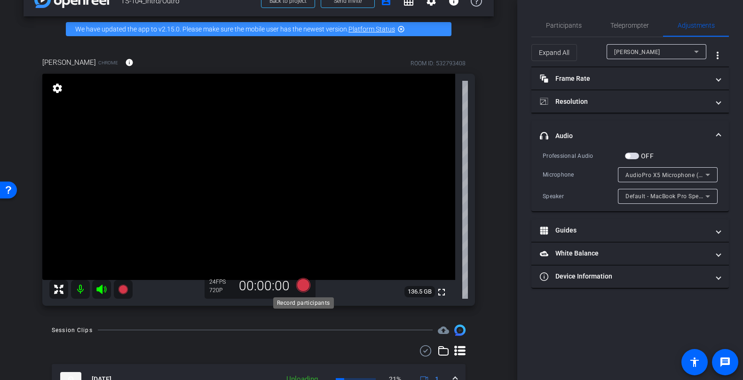
click at [301, 289] on icon at bounding box center [303, 285] width 14 height 14
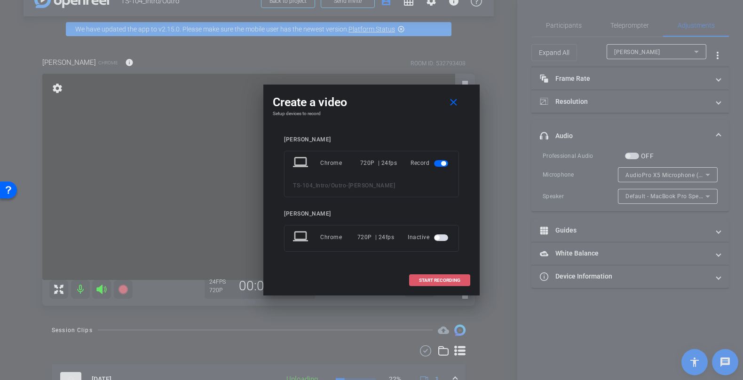
click at [444, 274] on span at bounding box center [439, 280] width 60 height 23
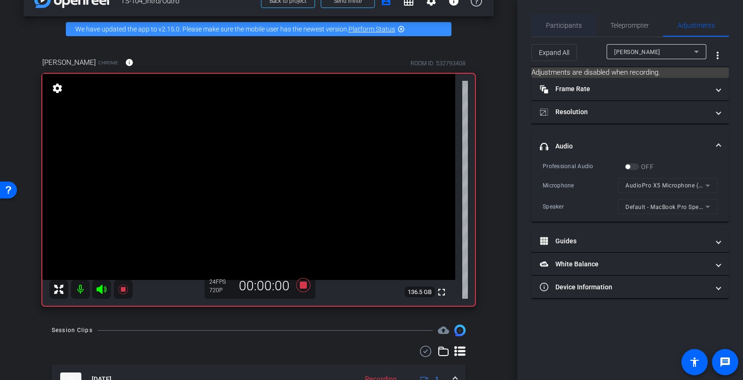
click at [570, 30] on span "Participants" at bounding box center [564, 25] width 36 height 23
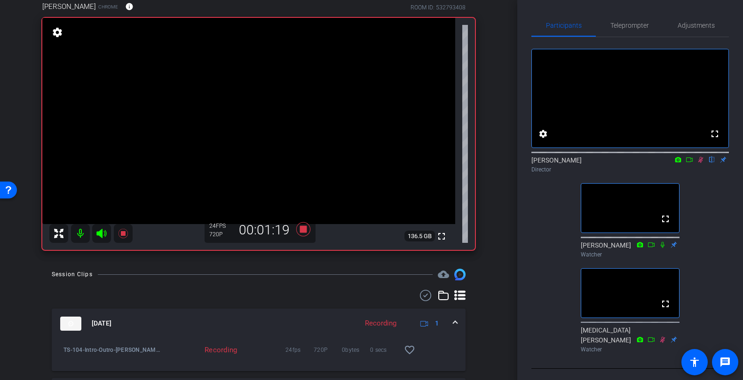
scroll to position [76, 0]
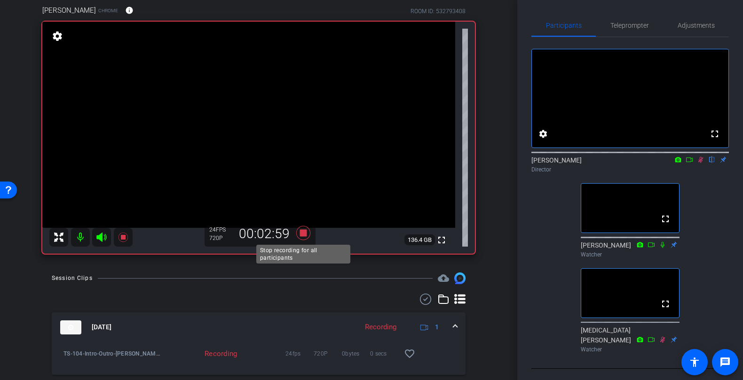
click at [300, 234] on icon at bounding box center [303, 233] width 14 height 14
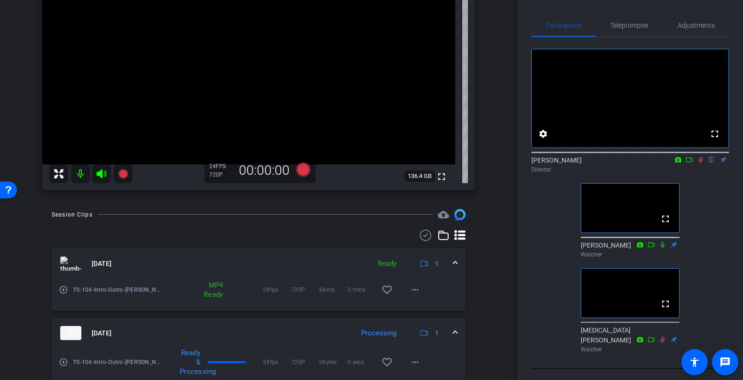
scroll to position [195, 0]
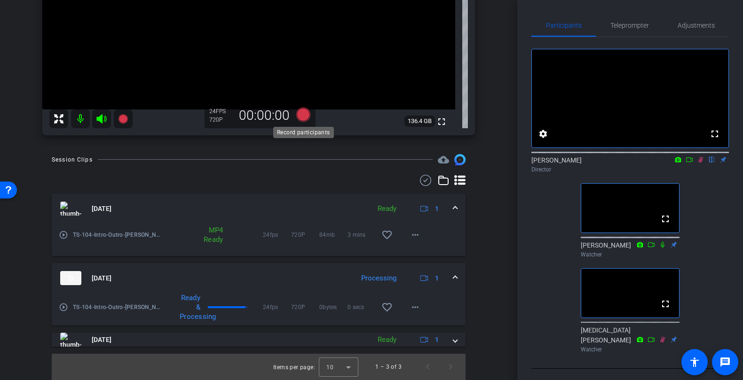
click at [300, 121] on icon at bounding box center [303, 115] width 14 height 14
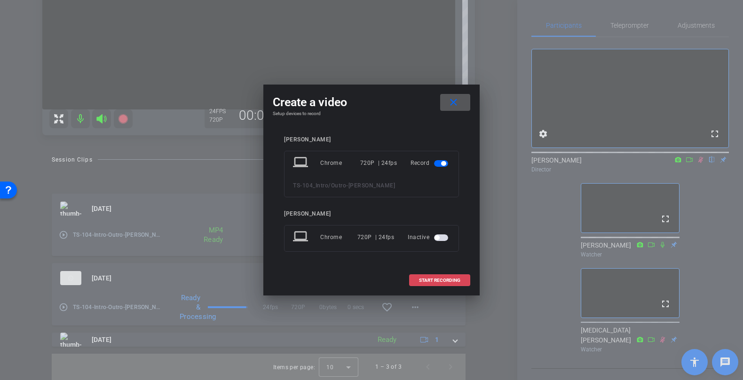
click at [425, 273] on span at bounding box center [439, 280] width 60 height 23
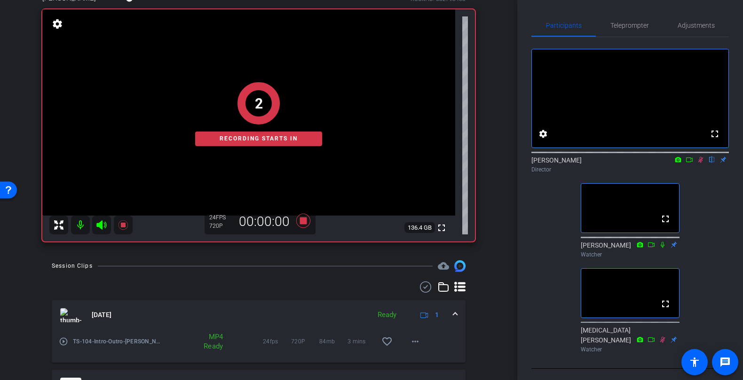
scroll to position [89, 0]
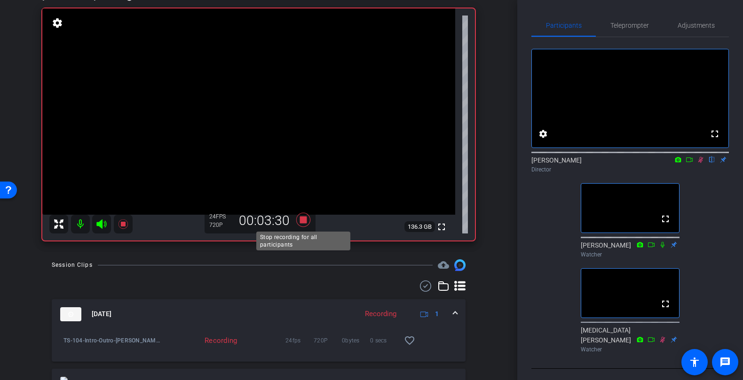
click at [306, 219] on icon at bounding box center [303, 220] width 14 height 14
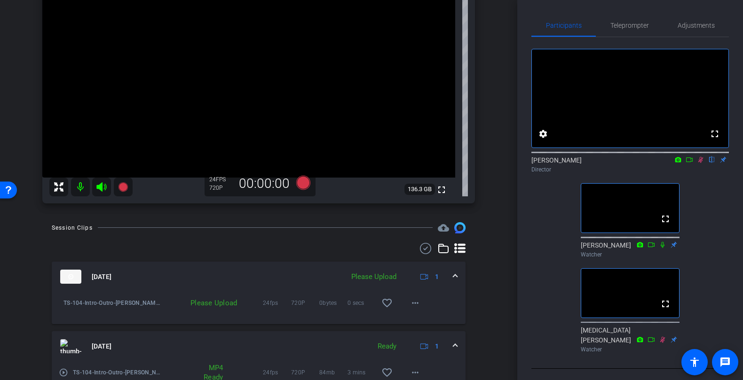
scroll to position [125, 0]
click at [303, 184] on icon at bounding box center [303, 184] width 14 height 14
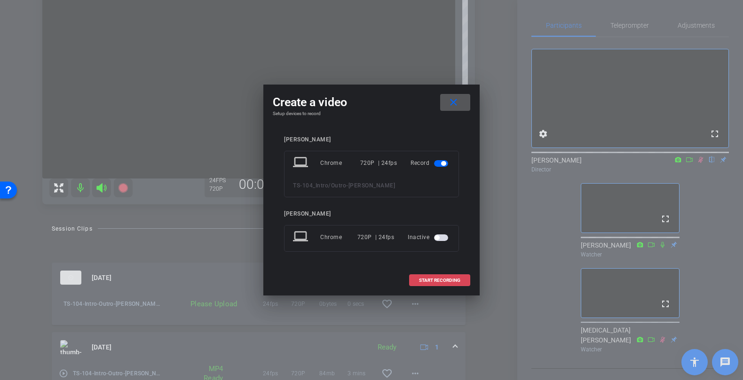
click at [461, 281] on span at bounding box center [439, 280] width 60 height 23
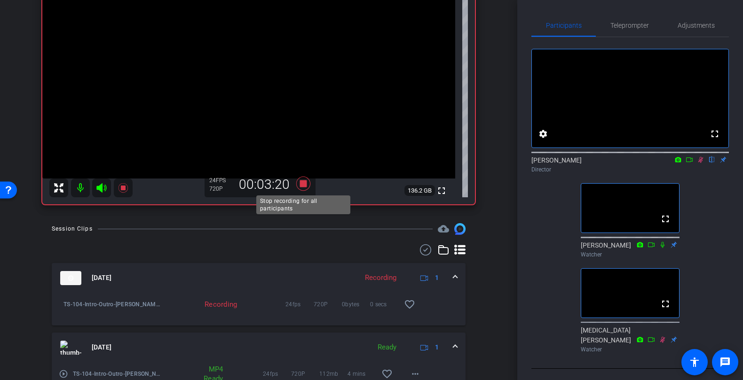
click at [302, 186] on icon at bounding box center [303, 184] width 14 height 14
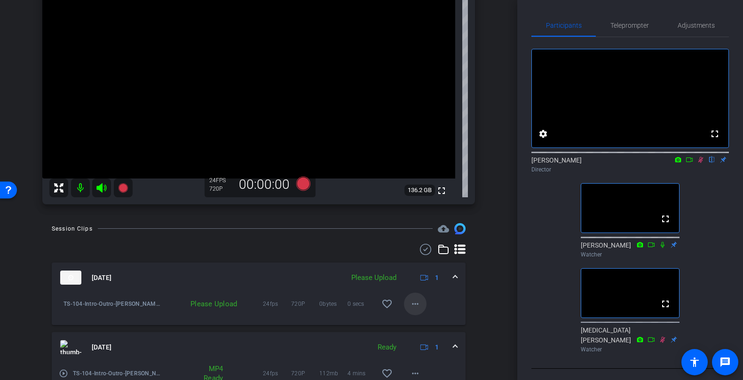
click at [414, 308] on mat-icon "more_horiz" at bounding box center [414, 303] width 11 height 11
click at [498, 299] on div at bounding box center [371, 190] width 743 height 380
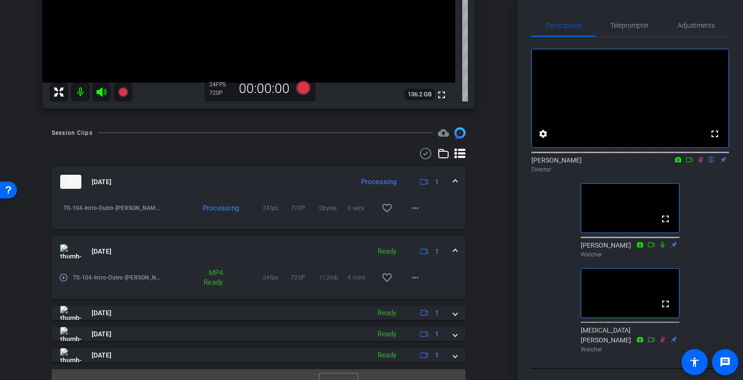
scroll to position [237, 0]
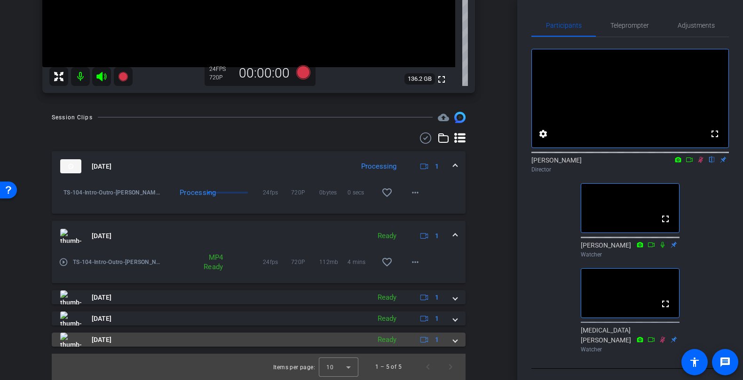
click at [453, 339] on span at bounding box center [455, 340] width 4 height 10
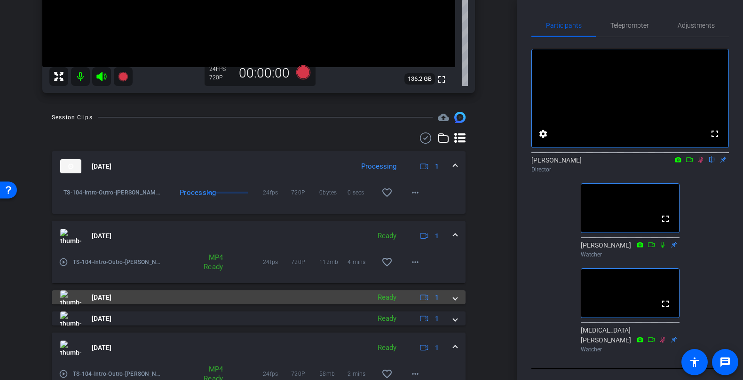
scroll to position [285, 0]
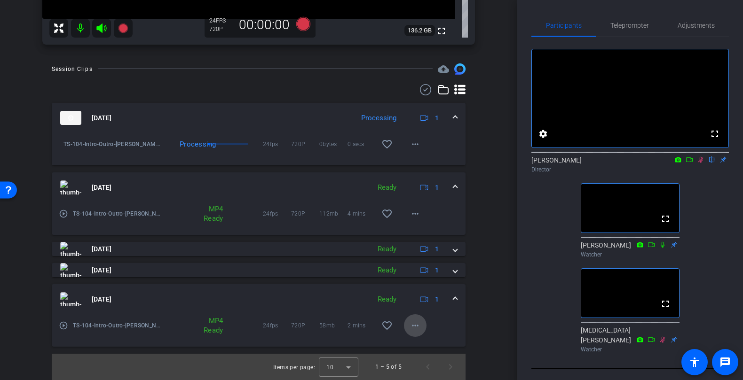
click at [414, 330] on mat-icon "more_horiz" at bounding box center [414, 325] width 11 height 11
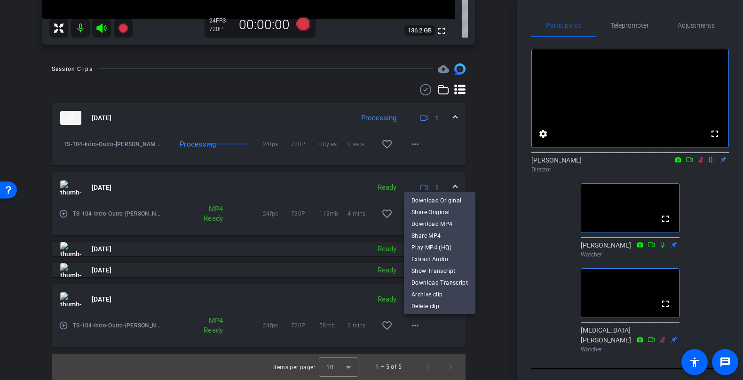
click at [479, 341] on div at bounding box center [371, 190] width 743 height 380
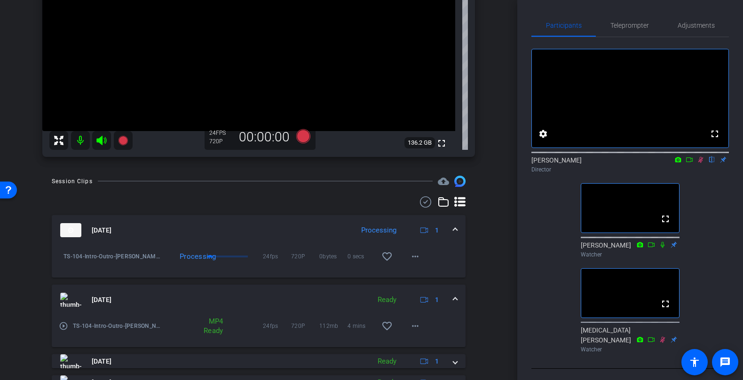
scroll to position [0, 0]
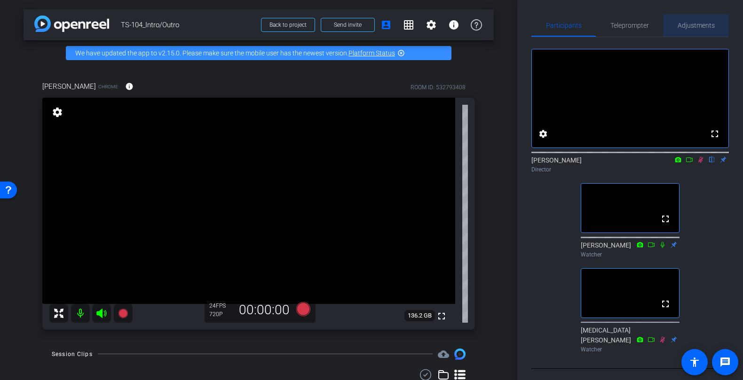
click at [677, 31] on span "Adjustments" at bounding box center [695, 25] width 37 height 23
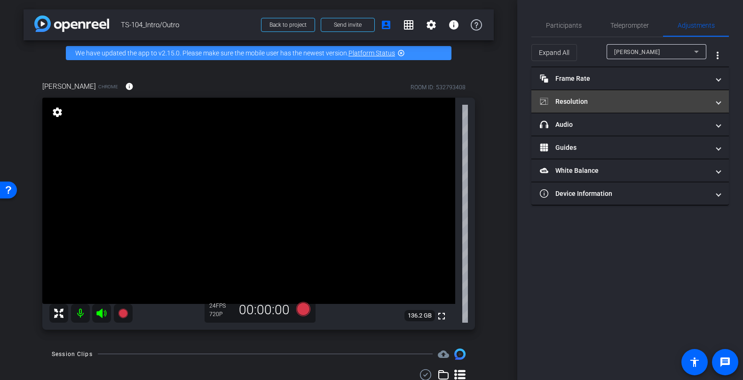
click at [597, 107] on mat-expansion-panel-header "Resolution" at bounding box center [629, 101] width 197 height 23
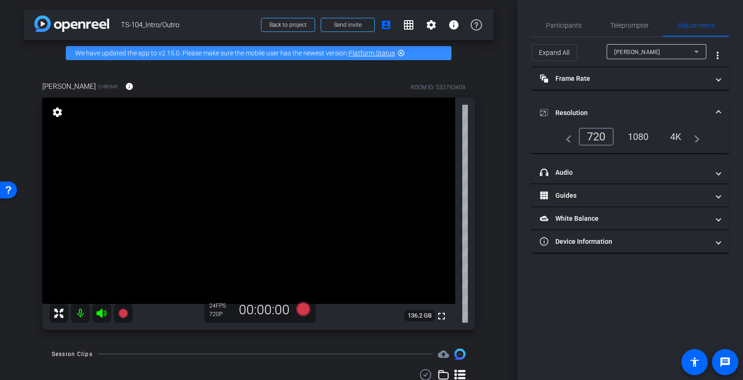
click at [680, 108] on mat-panel-title "Resolution" at bounding box center [623, 113] width 169 height 10
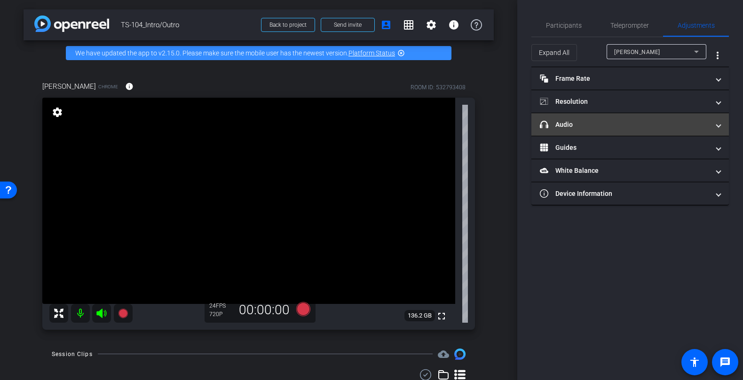
click at [641, 124] on mat-panel-title "headphone icon Audio" at bounding box center [623, 125] width 169 height 10
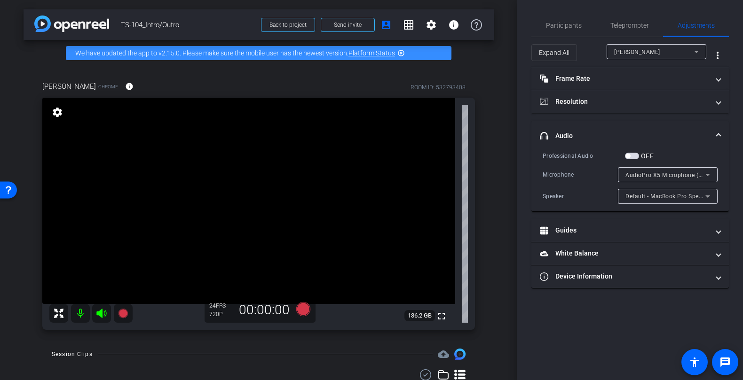
click at [641, 124] on mat-expansion-panel-header "headphone icon Audio" at bounding box center [629, 136] width 197 height 30
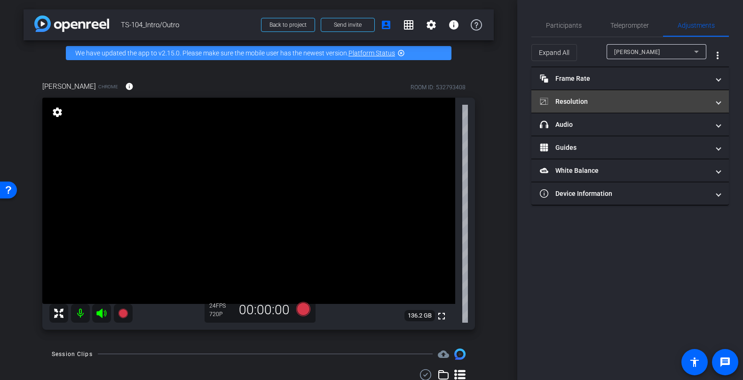
click at [632, 100] on mat-panel-title "Resolution" at bounding box center [623, 102] width 169 height 10
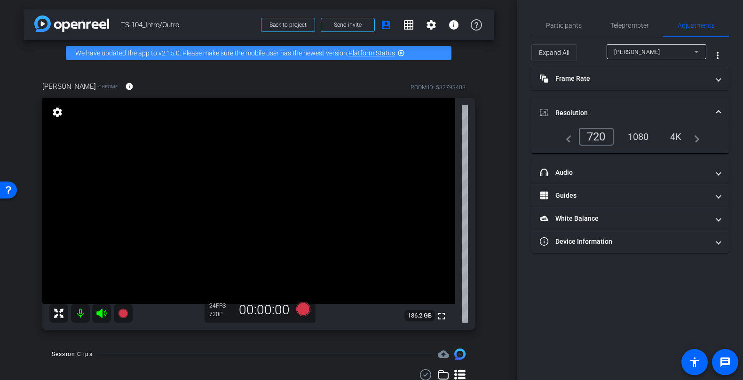
click at [632, 100] on mat-expansion-panel-header "Resolution" at bounding box center [629, 113] width 197 height 30
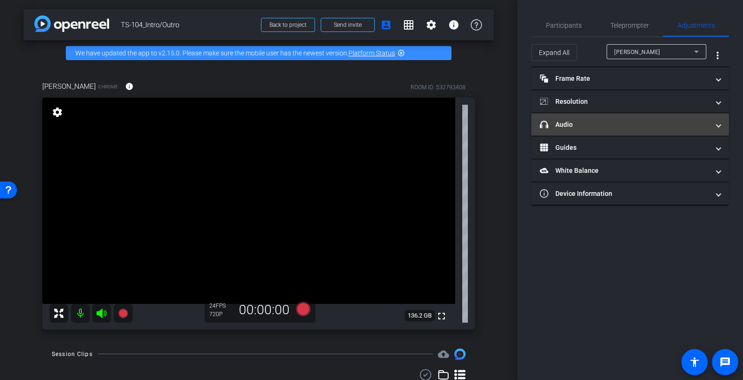
click at [606, 126] on mat-panel-title "headphone icon Audio" at bounding box center [623, 125] width 169 height 10
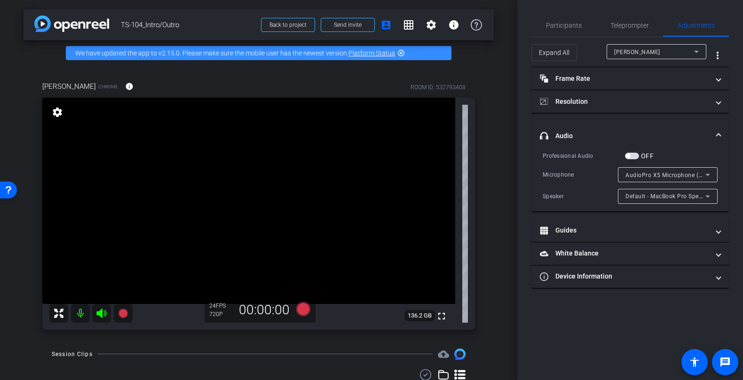
click at [590, 129] on mat-expansion-panel-header "headphone icon Audio" at bounding box center [629, 136] width 197 height 30
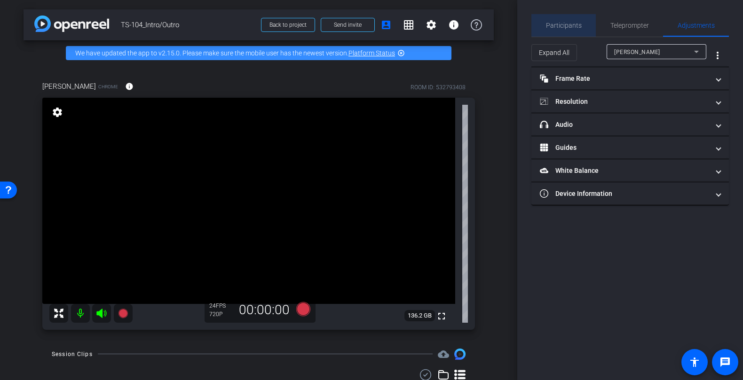
click at [582, 20] on div "Participants" at bounding box center [563, 25] width 64 height 23
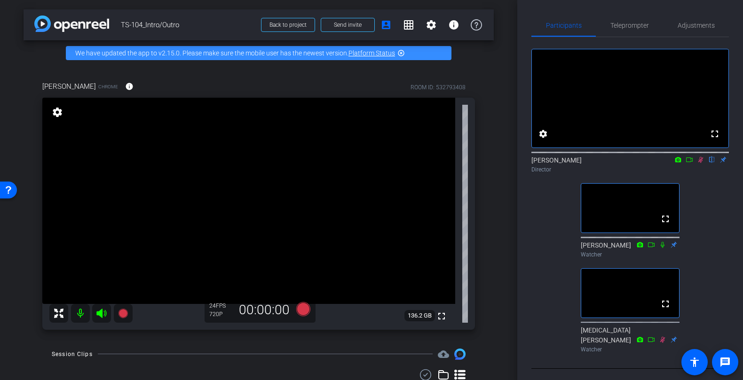
scroll to position [285, 0]
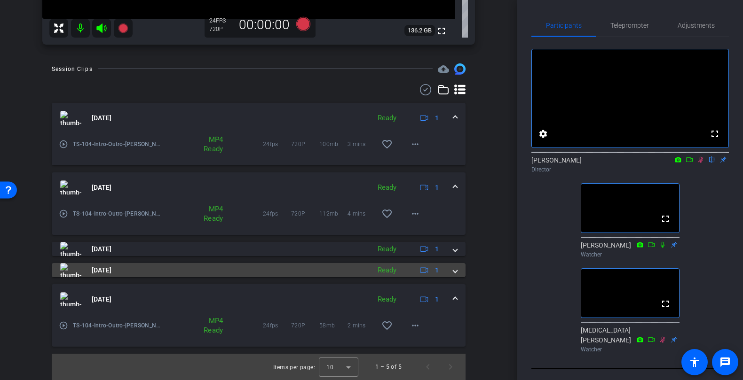
click at [453, 270] on span at bounding box center [455, 271] width 4 height 10
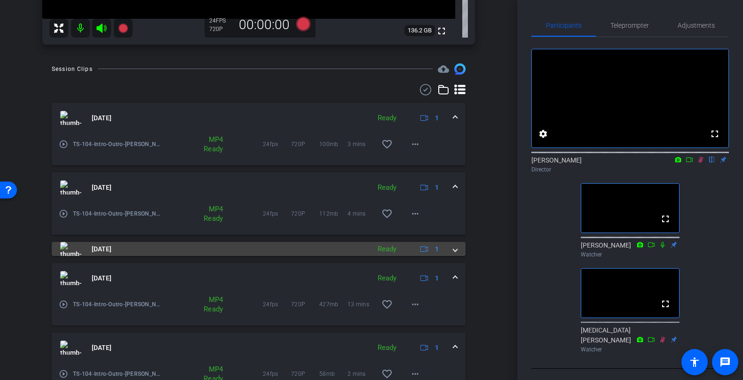
click at [454, 253] on span at bounding box center [455, 249] width 4 height 10
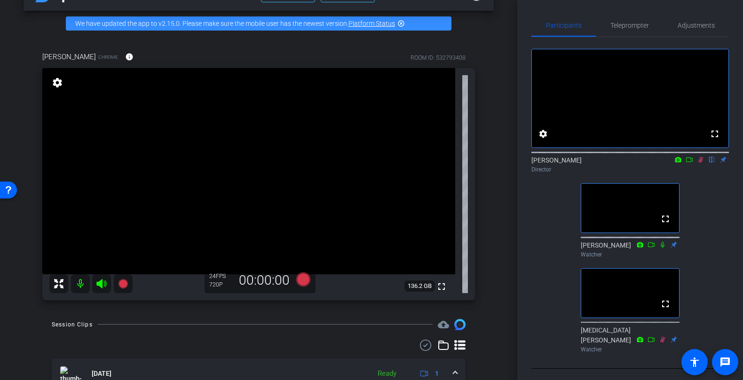
scroll to position [0, 0]
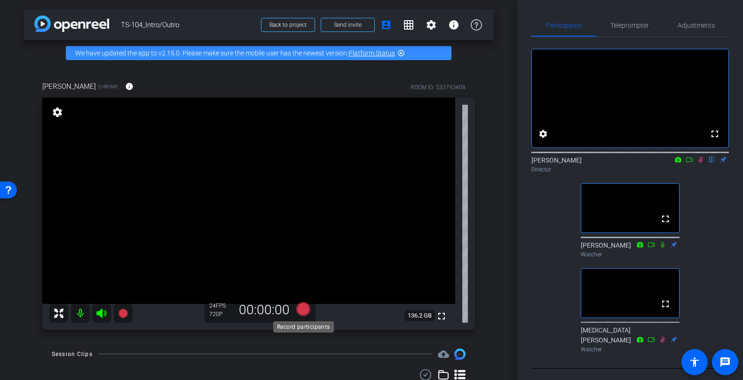
click at [311, 309] on icon at bounding box center [303, 309] width 23 height 17
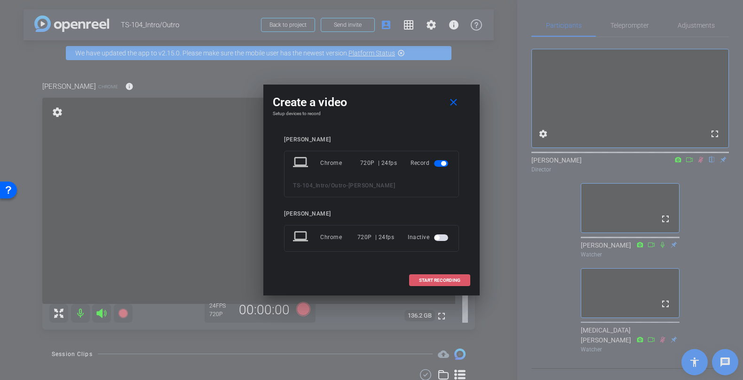
click at [432, 281] on span "START RECORDING" at bounding box center [439, 280] width 41 height 5
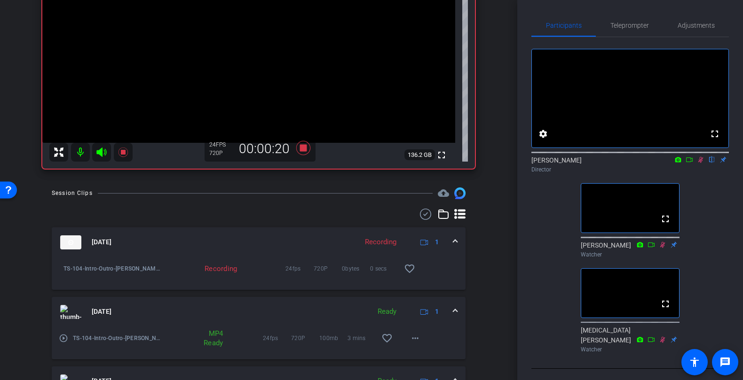
scroll to position [175, 0]
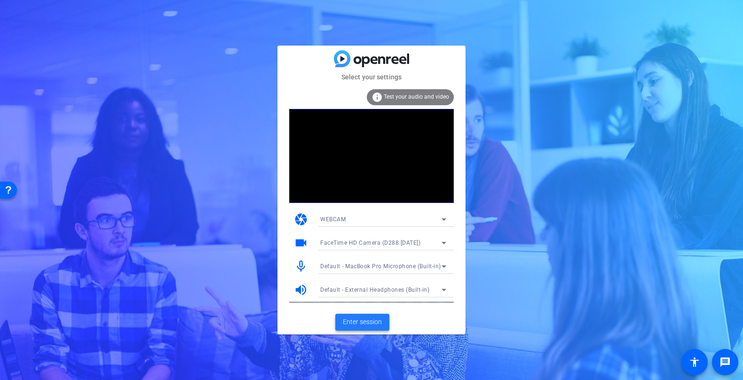
click at [357, 322] on span "Enter session" at bounding box center [362, 322] width 39 height 10
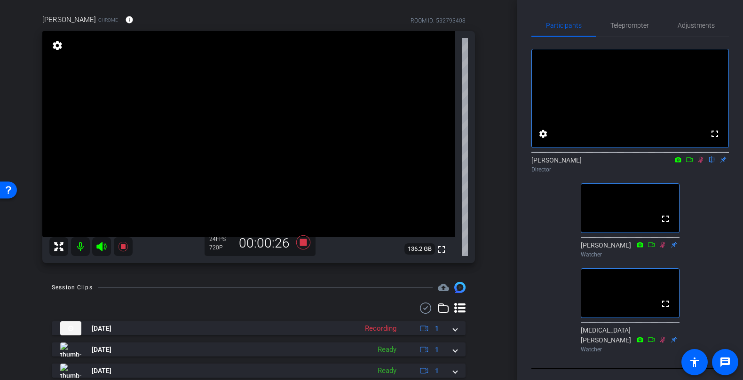
scroll to position [70, 0]
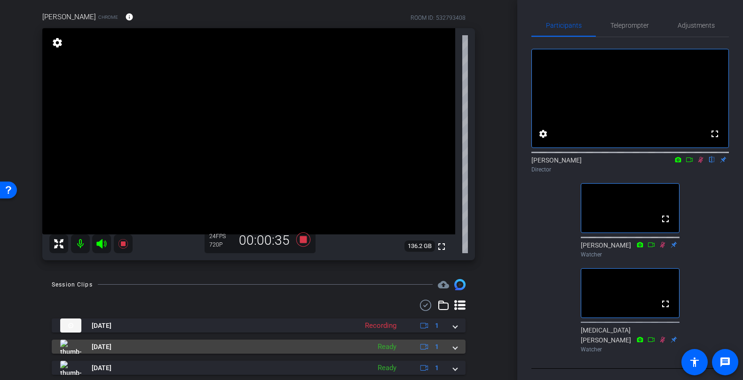
click at [453, 344] on span at bounding box center [455, 347] width 4 height 10
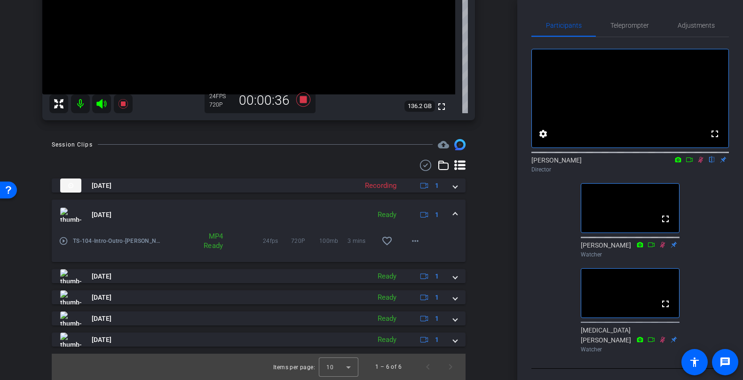
scroll to position [208, 0]
click at [510, 214] on div "arrow_back TS-104_Intro/Outro Back to project Send invite account_box grid_on s…" at bounding box center [258, 190] width 517 height 380
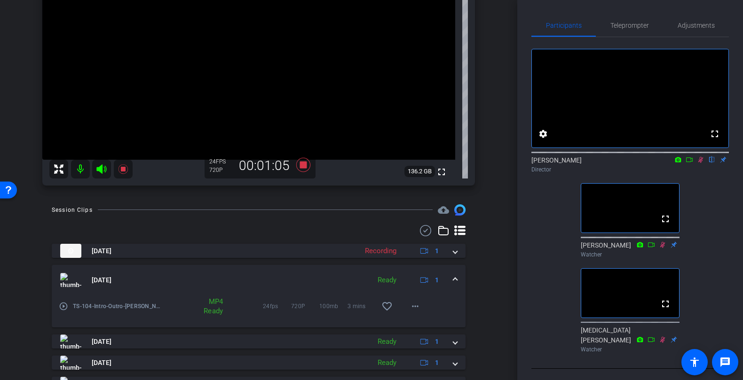
scroll to position [152, 0]
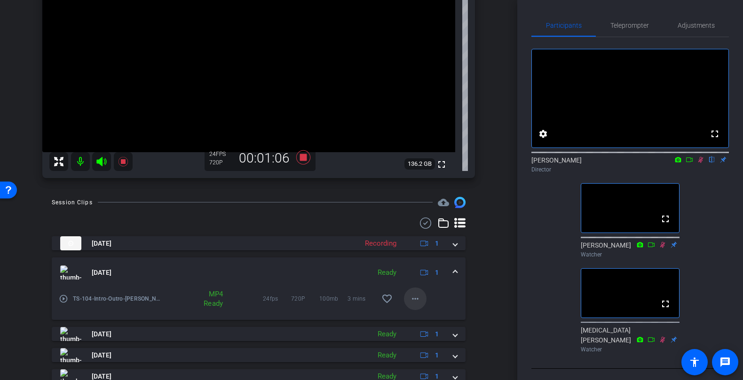
click at [412, 303] on mat-icon "more_horiz" at bounding box center [414, 298] width 11 height 11
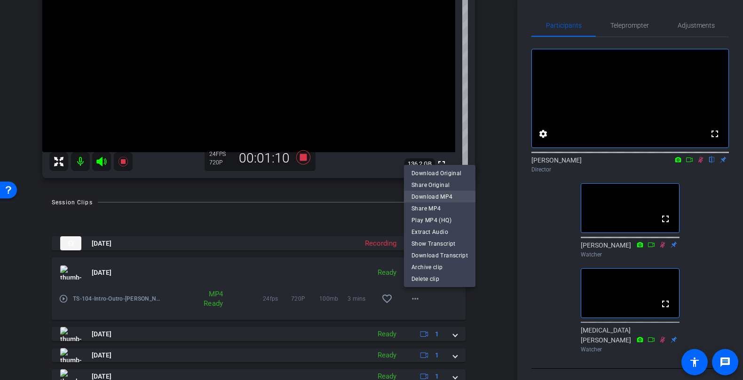
click at [450, 196] on span "Download MP4" at bounding box center [439, 196] width 56 height 11
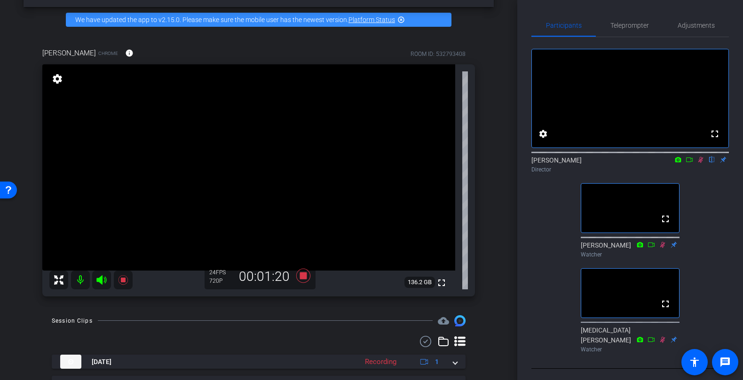
scroll to position [34, 0]
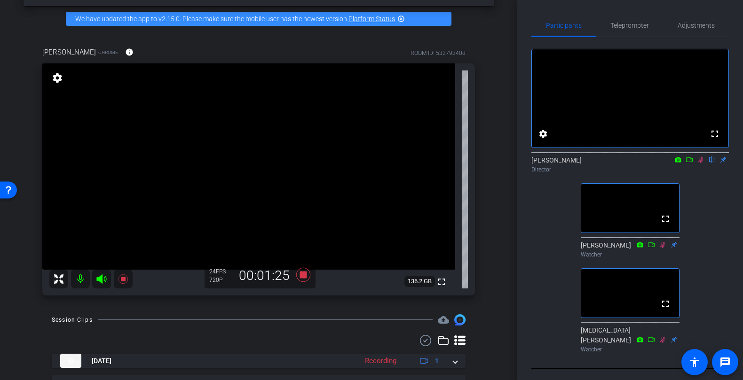
click at [699, 163] on icon at bounding box center [700, 159] width 8 height 7
click at [702, 163] on icon at bounding box center [700, 160] width 4 height 6
click at [702, 163] on icon at bounding box center [700, 160] width 5 height 6
click at [702, 163] on icon at bounding box center [700, 160] width 4 height 6
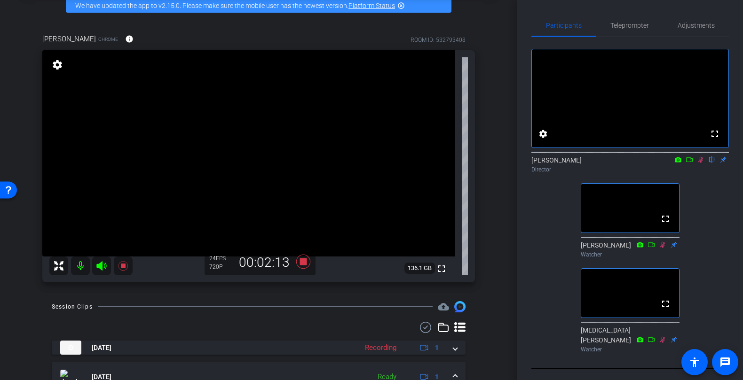
scroll to position [47, 0]
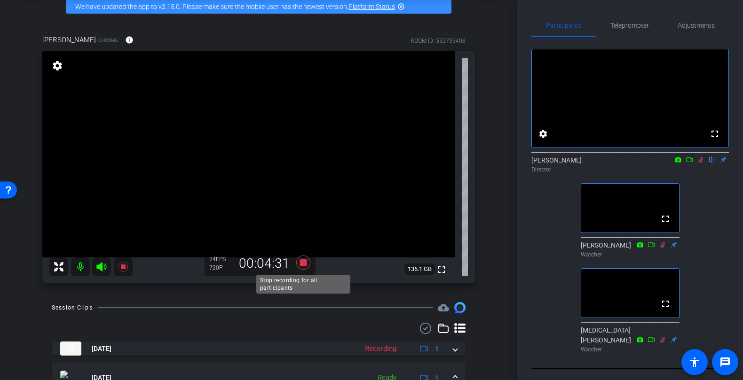
click at [304, 262] on icon at bounding box center [303, 263] width 14 height 14
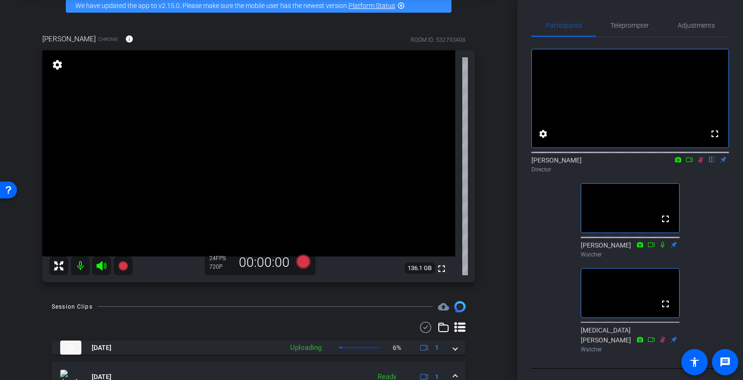
scroll to position [53, 0]
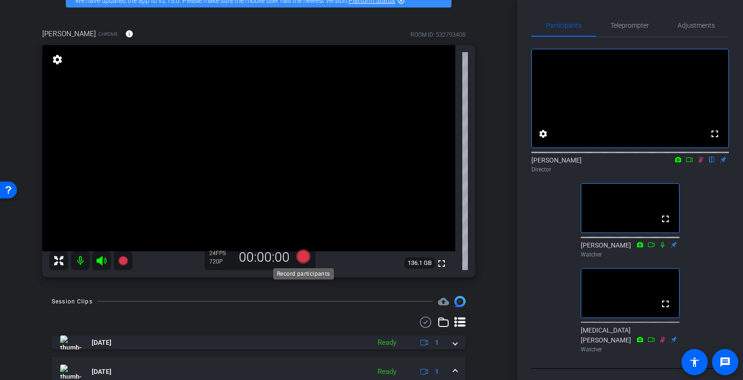
click at [304, 253] on icon at bounding box center [303, 257] width 14 height 14
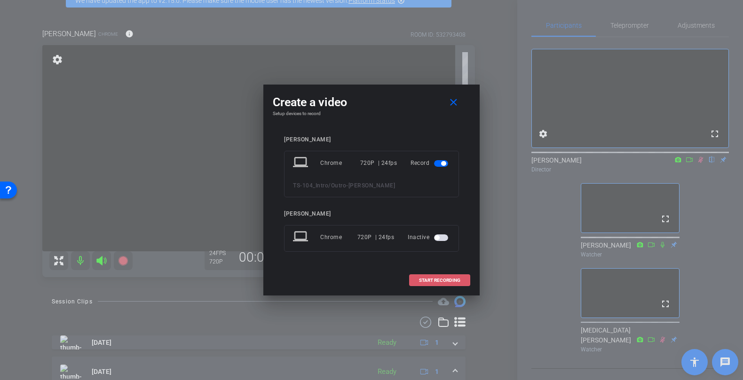
click at [436, 281] on span "START RECORDING" at bounding box center [439, 280] width 41 height 5
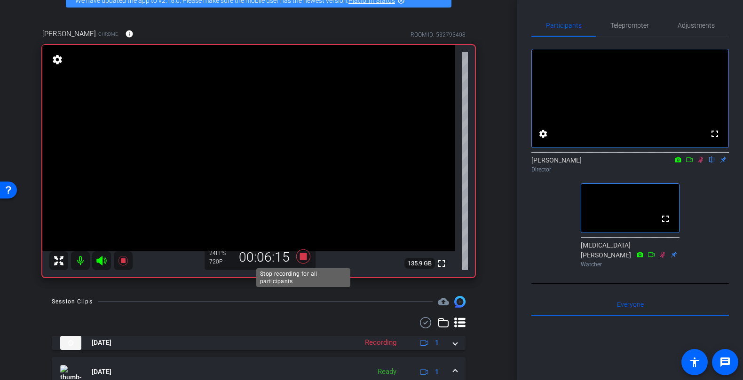
click at [306, 256] on icon at bounding box center [303, 257] width 14 height 14
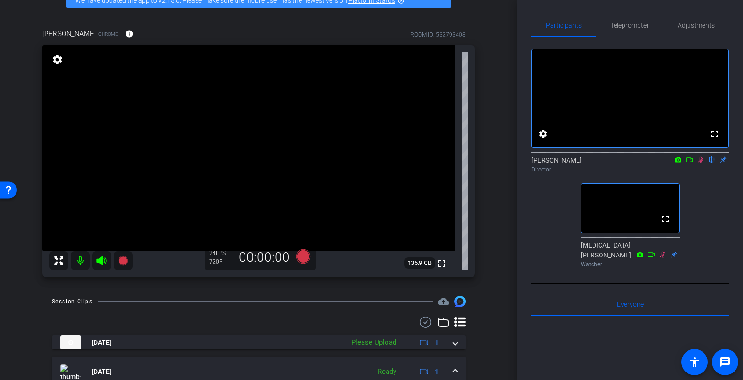
click at [703, 163] on icon at bounding box center [700, 159] width 8 height 7
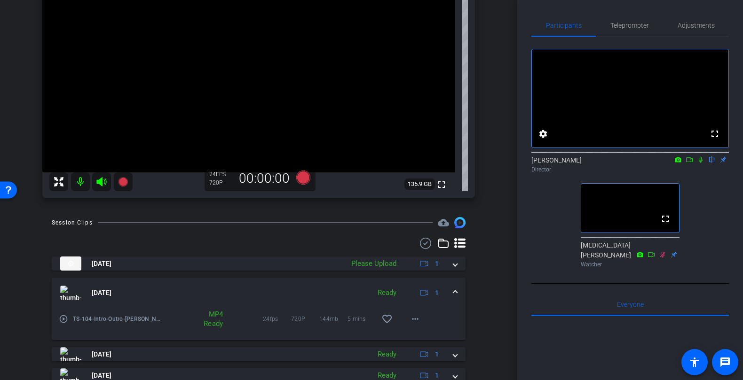
scroll to position [148, 0]
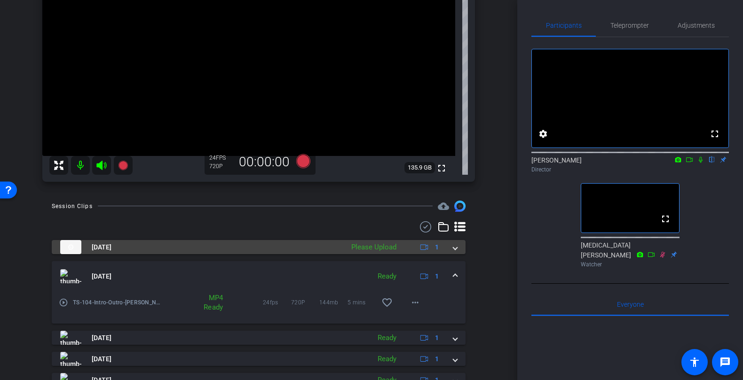
click at [456, 248] on span at bounding box center [455, 247] width 4 height 10
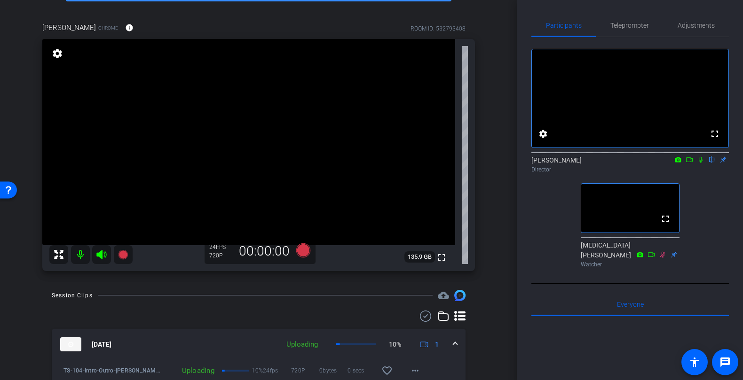
scroll to position [57, 0]
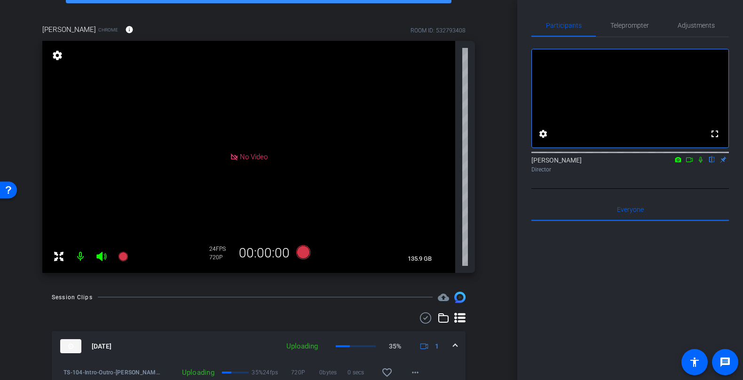
click at [700, 163] on icon at bounding box center [700, 159] width 8 height 7
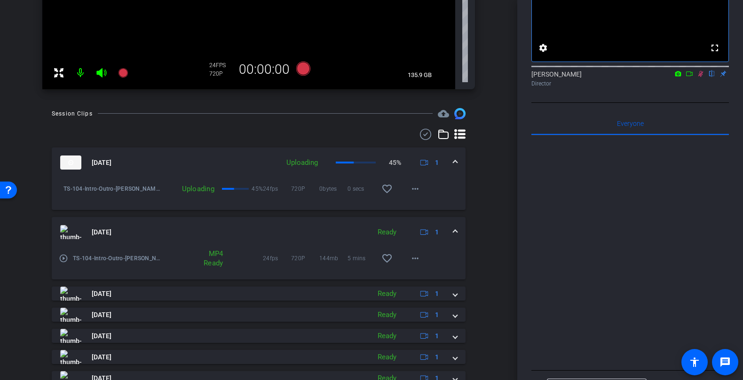
scroll to position [279, 0]
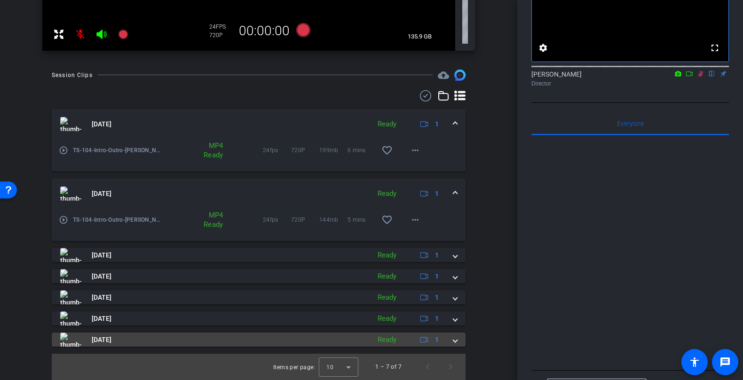
click at [458, 344] on mat-expansion-panel-header "Aug 18, 2025 Ready 1" at bounding box center [259, 340] width 414 height 14
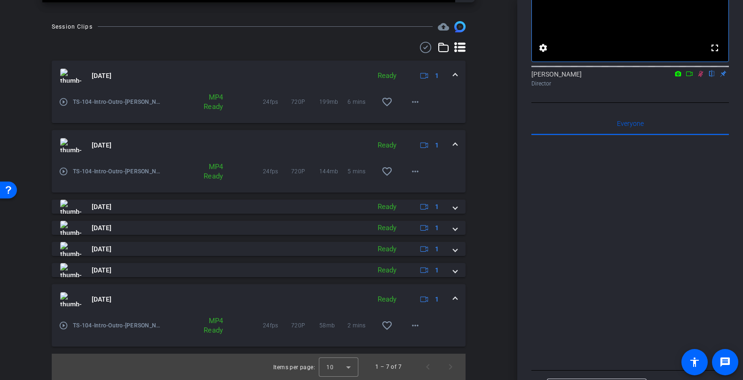
scroll to position [324, 0]
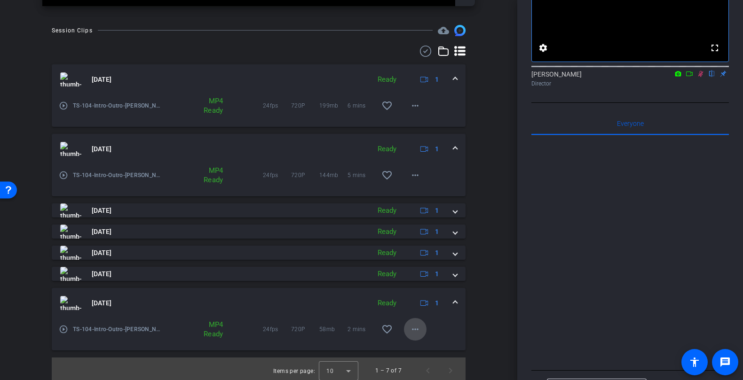
click at [417, 336] on span at bounding box center [415, 329] width 23 height 23
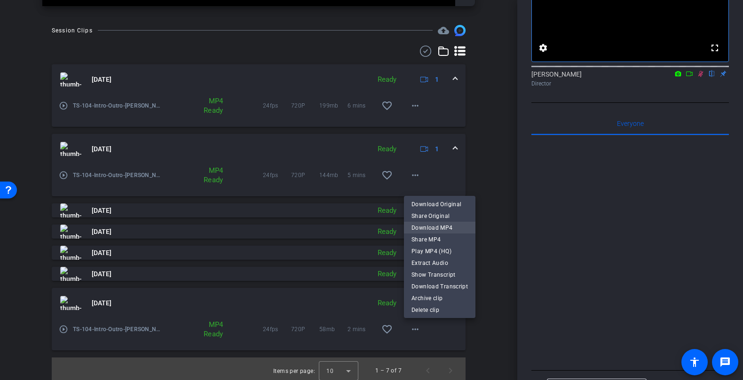
click at [449, 225] on span "Download MP4" at bounding box center [439, 227] width 56 height 11
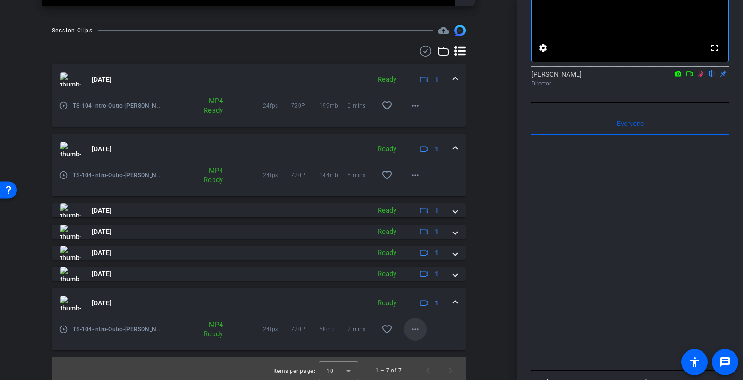
click at [419, 333] on mat-icon "more_horiz" at bounding box center [414, 329] width 11 height 11
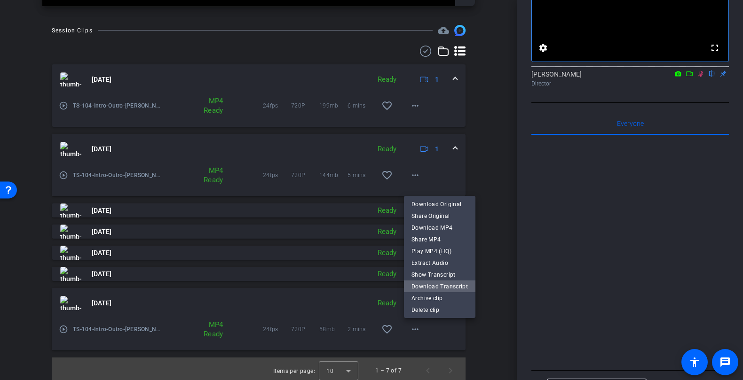
click at [457, 287] on span "Download Transcript" at bounding box center [439, 286] width 56 height 11
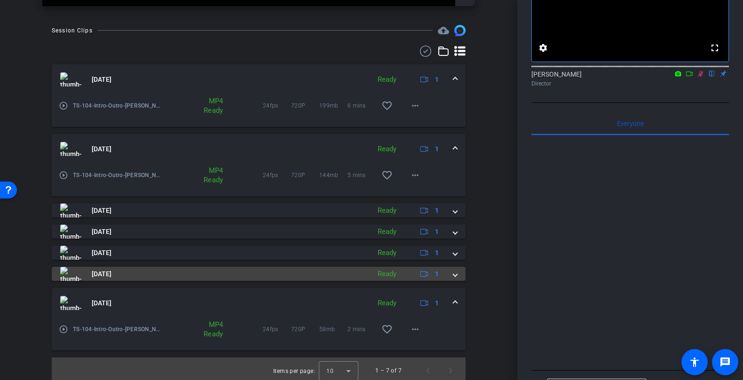
click at [456, 274] on span at bounding box center [455, 274] width 4 height 10
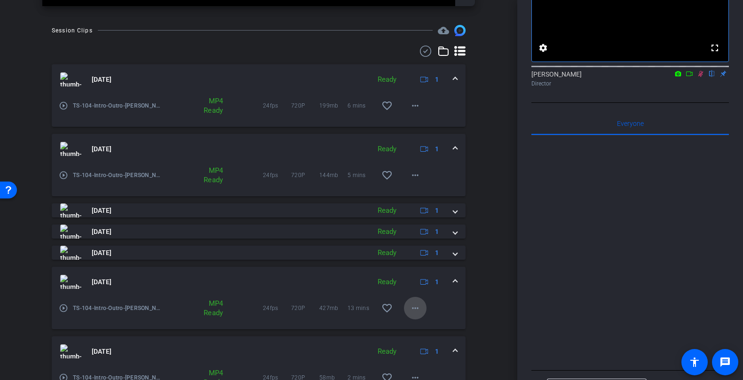
click at [413, 308] on mat-icon "more_horiz" at bounding box center [414, 308] width 11 height 11
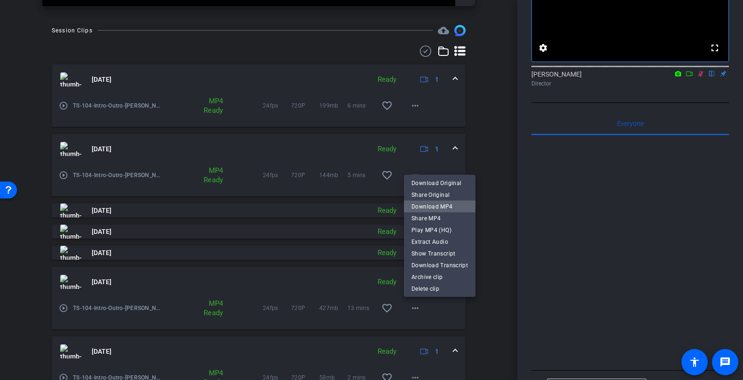
click at [451, 208] on span "Download MP4" at bounding box center [439, 206] width 56 height 11
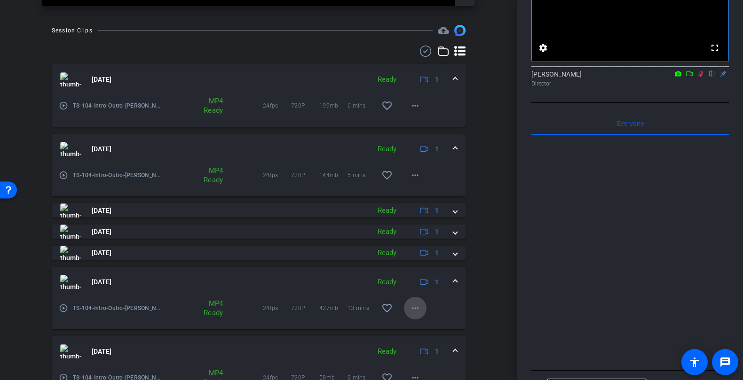
click at [419, 305] on mat-icon "more_horiz" at bounding box center [414, 308] width 11 height 11
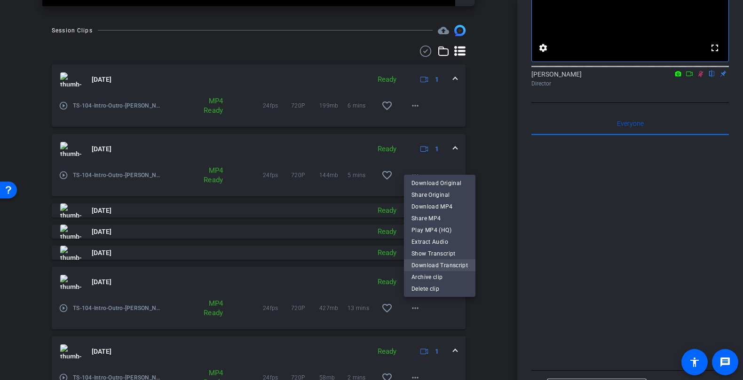
click at [451, 261] on span "Download Transcript" at bounding box center [439, 264] width 56 height 11
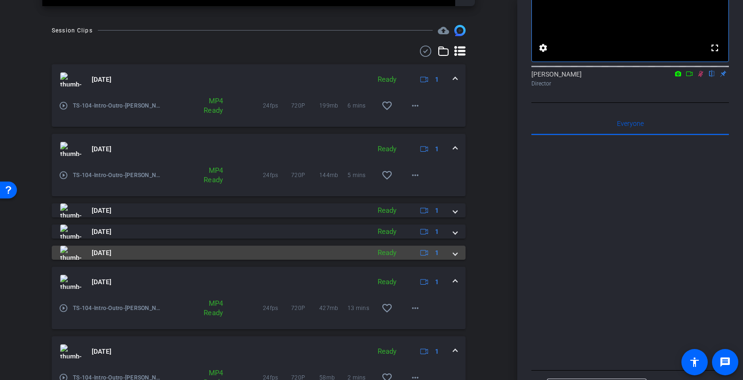
click at [456, 252] on span at bounding box center [455, 253] width 4 height 10
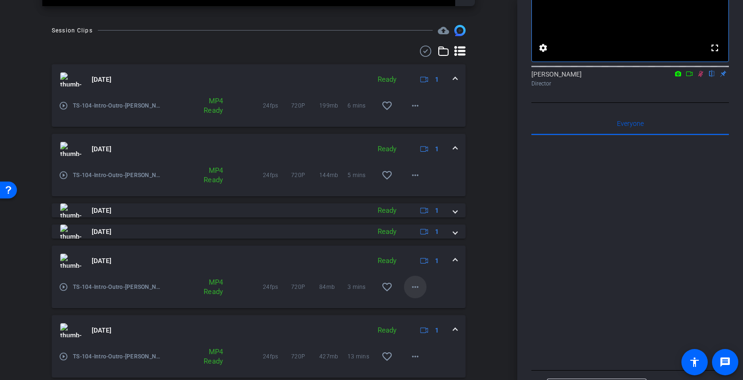
click at [413, 285] on mat-icon "more_horiz" at bounding box center [414, 286] width 11 height 11
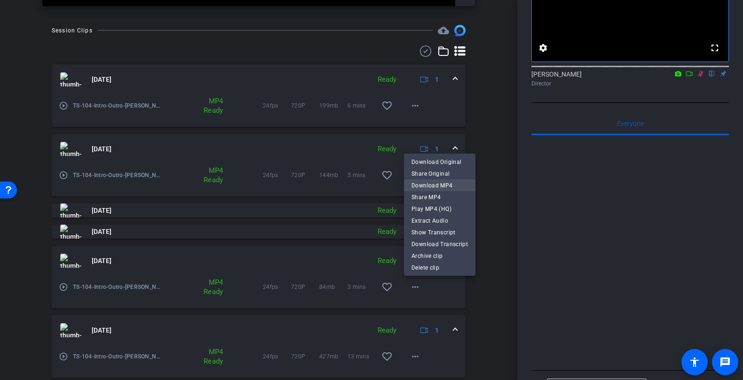
click at [445, 184] on span "Download MP4" at bounding box center [439, 185] width 56 height 11
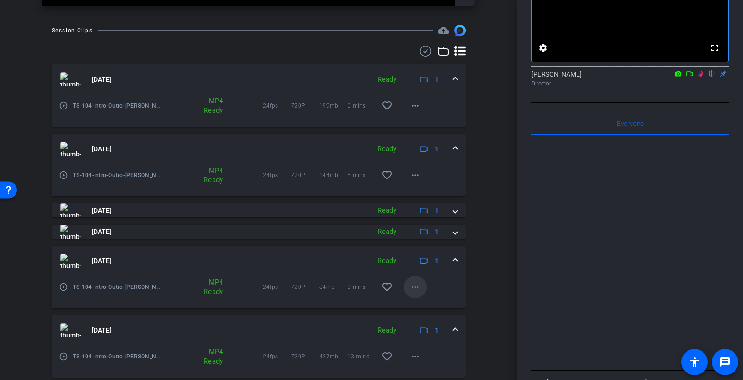
click at [415, 288] on mat-icon "more_horiz" at bounding box center [414, 286] width 11 height 11
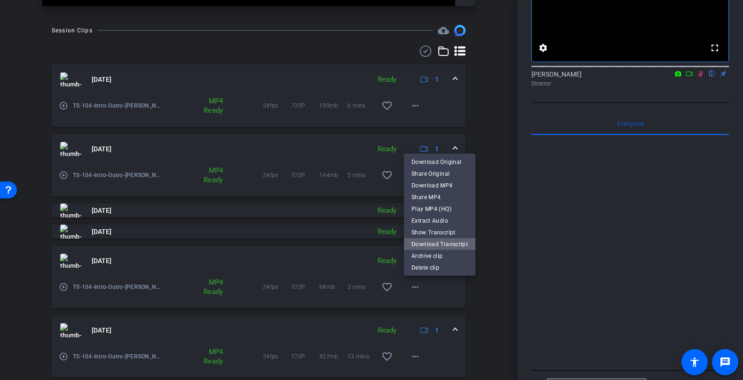
click at [458, 246] on span "Download Transcript" at bounding box center [439, 243] width 56 height 11
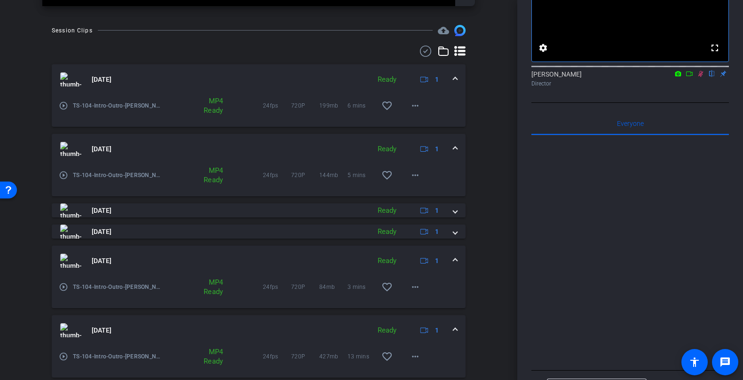
click at [455, 150] on span at bounding box center [455, 149] width 4 height 10
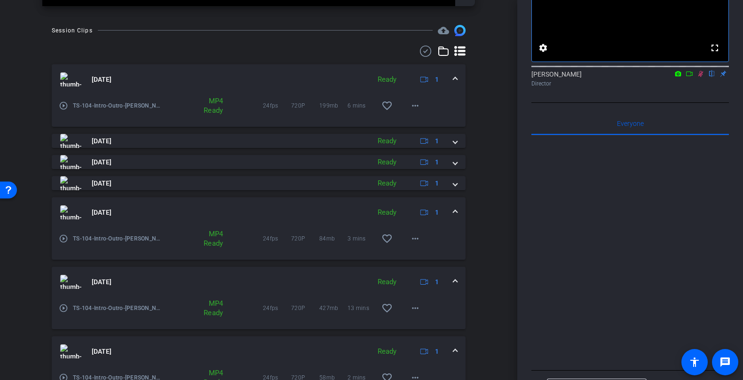
click at [453, 78] on span at bounding box center [455, 80] width 4 height 10
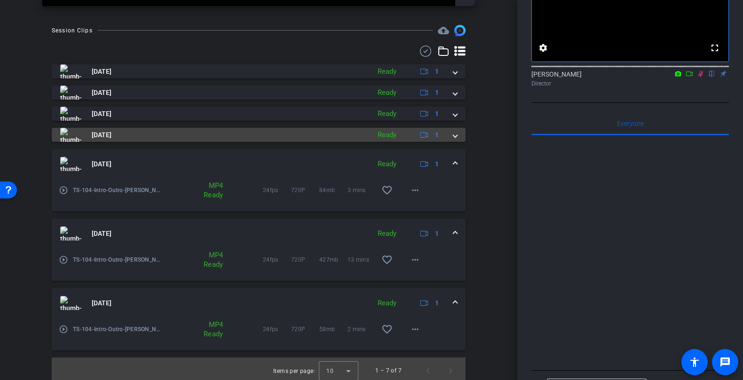
click at [455, 133] on span at bounding box center [455, 135] width 4 height 10
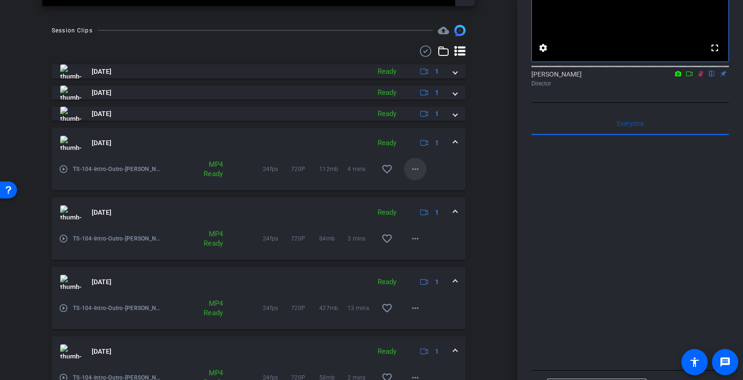
click at [413, 166] on mat-icon "more_horiz" at bounding box center [414, 169] width 11 height 11
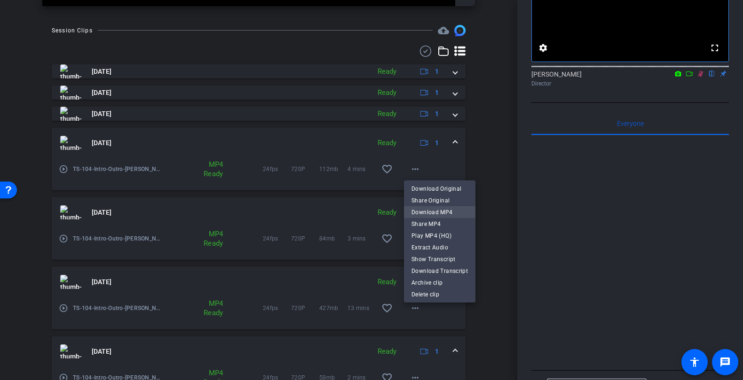
click at [445, 214] on span "Download MP4" at bounding box center [439, 211] width 56 height 11
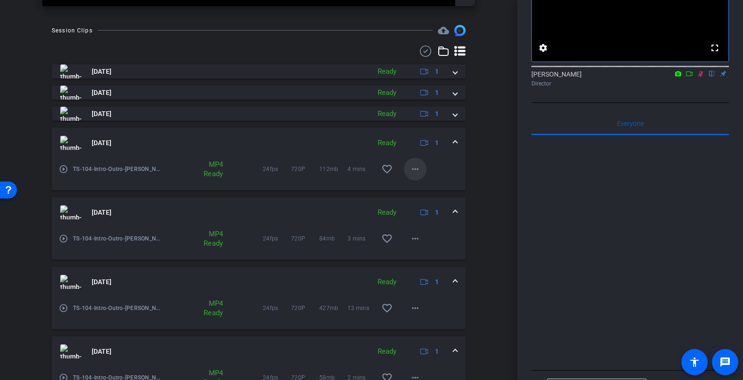
click at [416, 171] on mat-icon "more_horiz" at bounding box center [414, 169] width 11 height 11
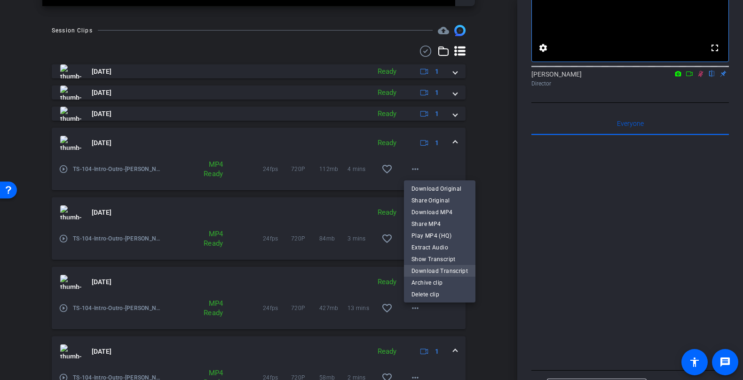
click at [456, 269] on span "Download Transcript" at bounding box center [439, 270] width 56 height 11
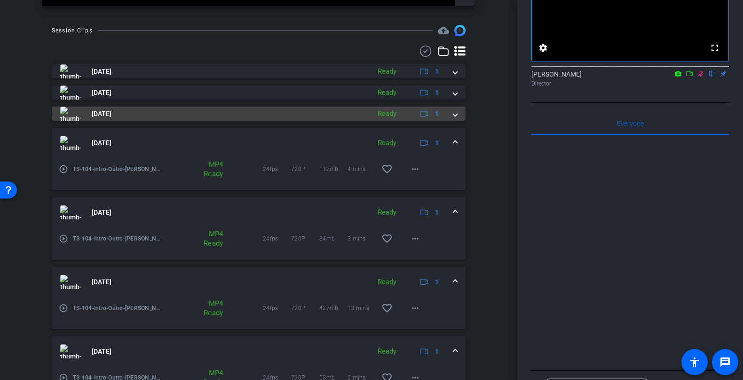
click at [458, 111] on mat-expansion-panel-header "Aug 18, 2025 Ready 1" at bounding box center [259, 114] width 414 height 14
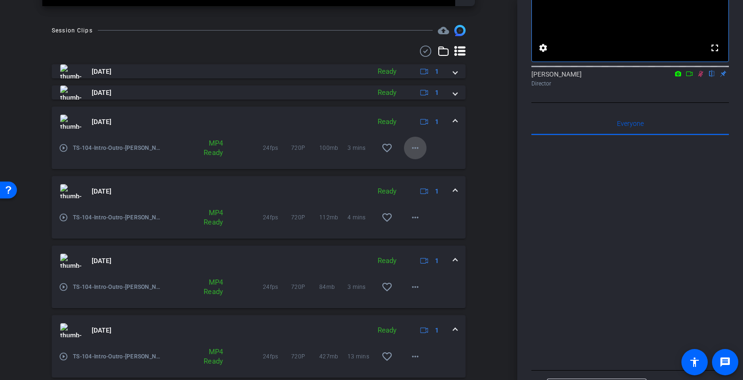
click at [408, 148] on span at bounding box center [415, 148] width 23 height 23
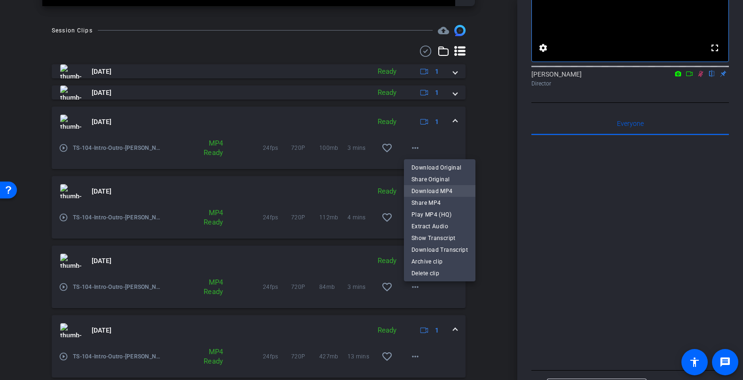
click at [438, 189] on span "Download MP4" at bounding box center [439, 190] width 56 height 11
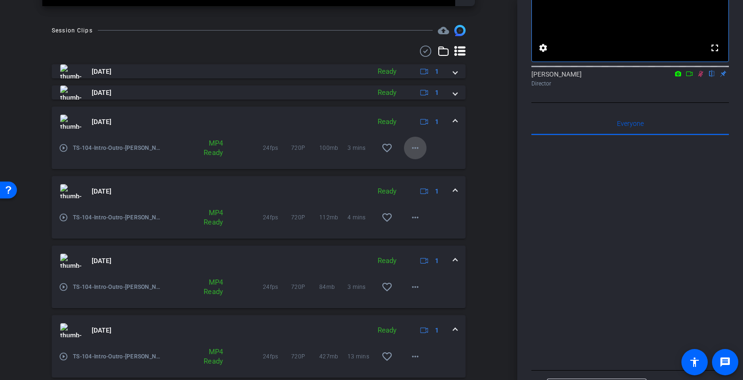
click at [415, 150] on mat-icon "more_horiz" at bounding box center [414, 147] width 11 height 11
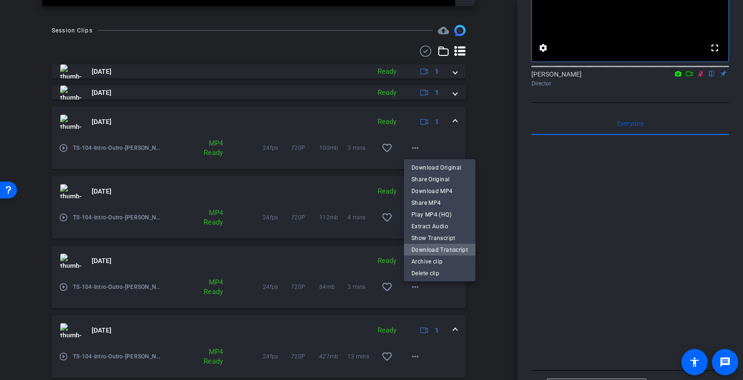
click at [458, 248] on span "Download Transcript" at bounding box center [439, 249] width 56 height 11
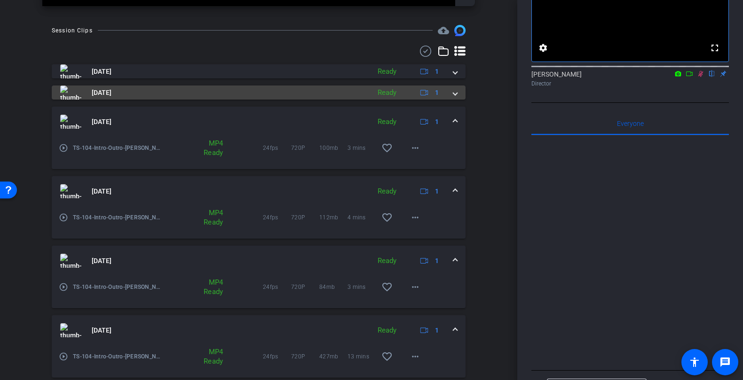
click at [458, 98] on mat-expansion-panel-header "Aug 18, 2025 Ready 1" at bounding box center [259, 93] width 414 height 14
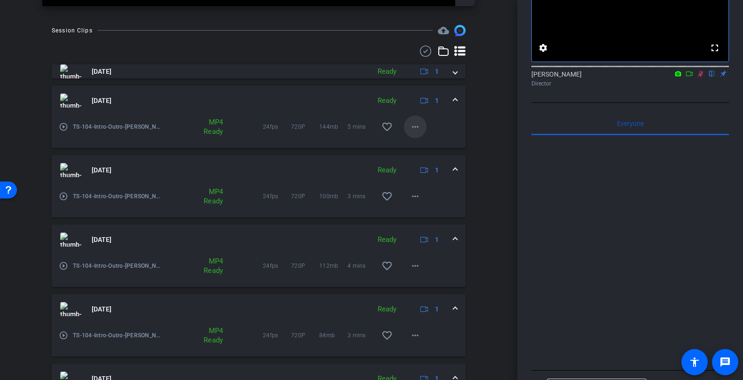
click at [415, 122] on mat-icon "more_horiz" at bounding box center [414, 126] width 11 height 11
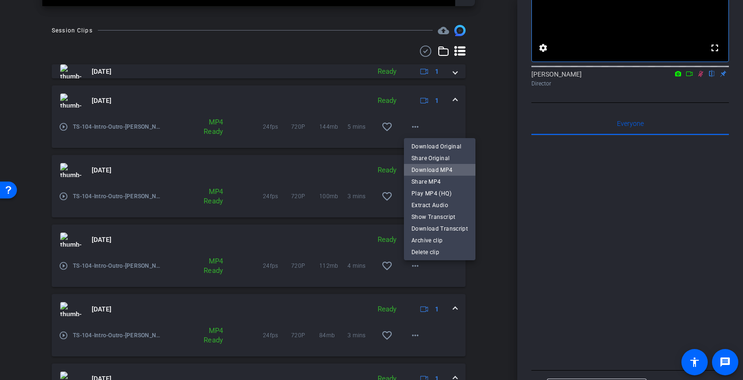
click at [453, 172] on span "Download MP4" at bounding box center [439, 169] width 56 height 11
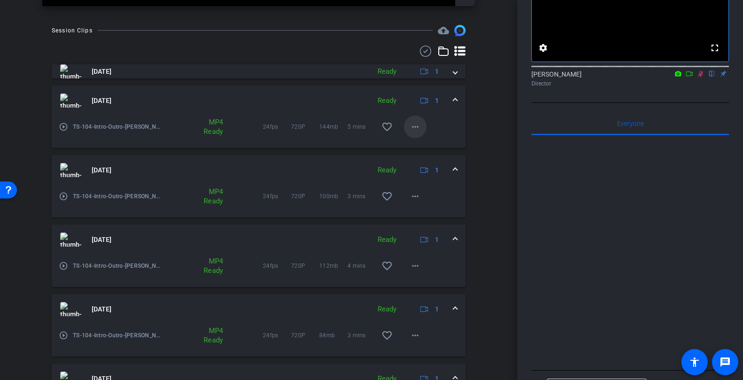
click at [413, 127] on mat-icon "more_horiz" at bounding box center [414, 126] width 11 height 11
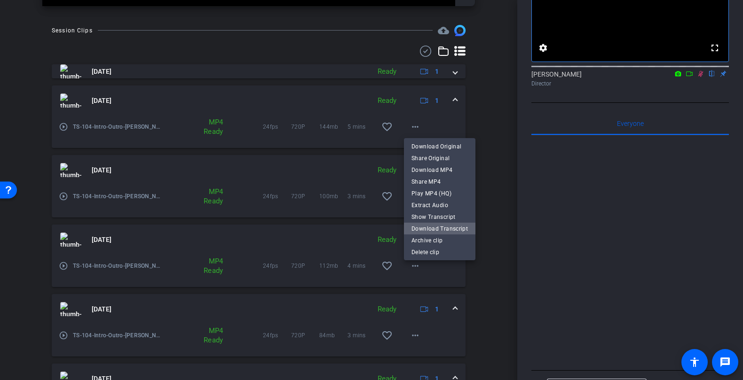
click at [456, 228] on span "Download Transcript" at bounding box center [439, 228] width 56 height 11
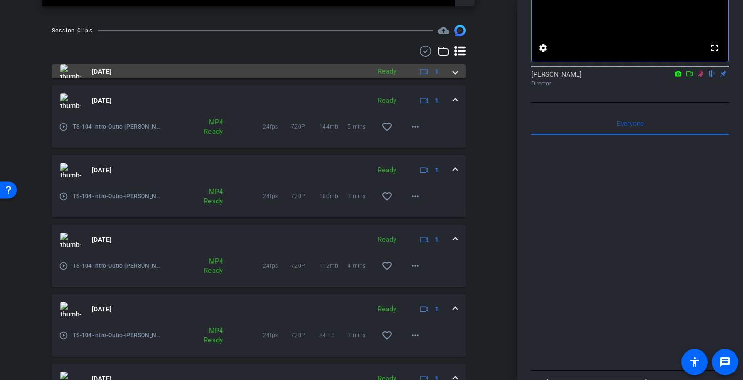
click at [457, 75] on mat-expansion-panel-header "Aug 18, 2025 Ready 1" at bounding box center [259, 71] width 414 height 14
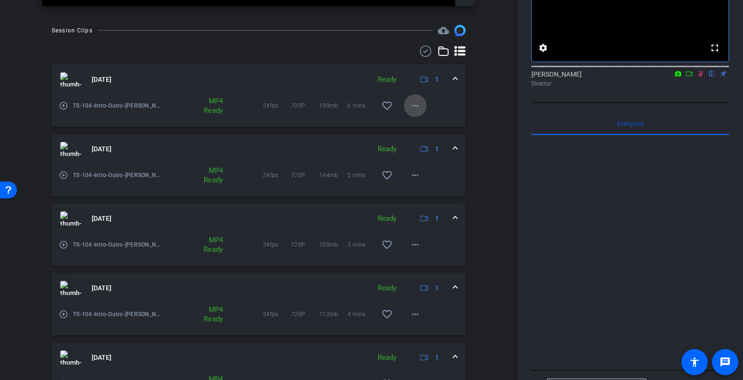
click at [416, 107] on mat-icon "more_horiz" at bounding box center [414, 105] width 11 height 11
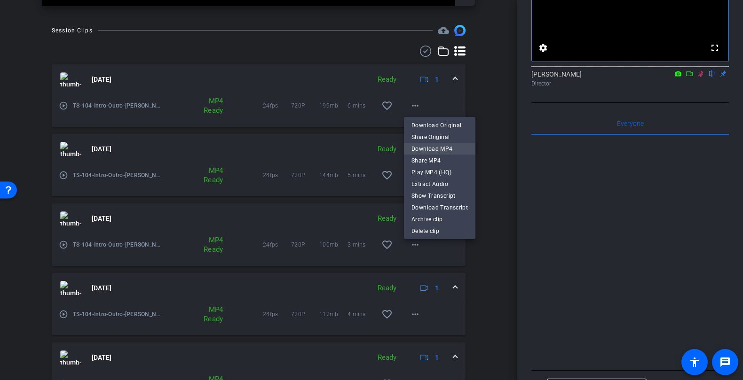
click at [438, 147] on span "Download MP4" at bounding box center [439, 148] width 56 height 11
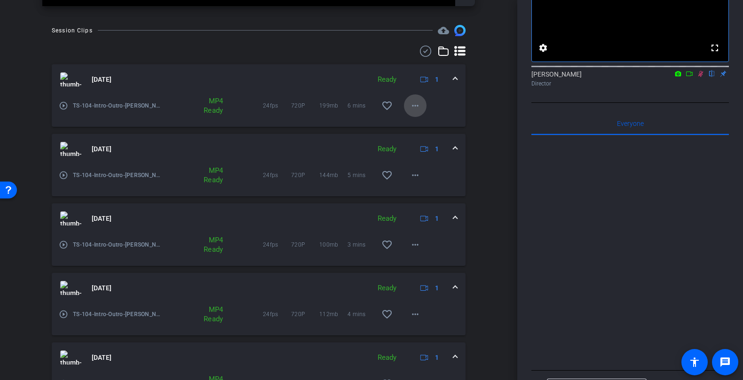
click at [413, 106] on mat-icon "more_horiz" at bounding box center [414, 105] width 11 height 11
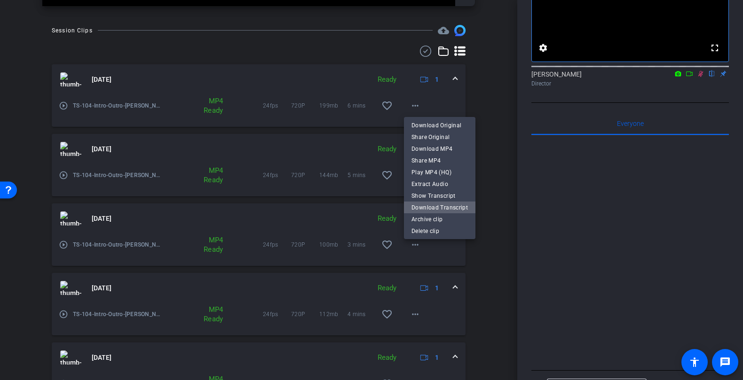
click at [448, 208] on span "Download Transcript" at bounding box center [439, 207] width 56 height 11
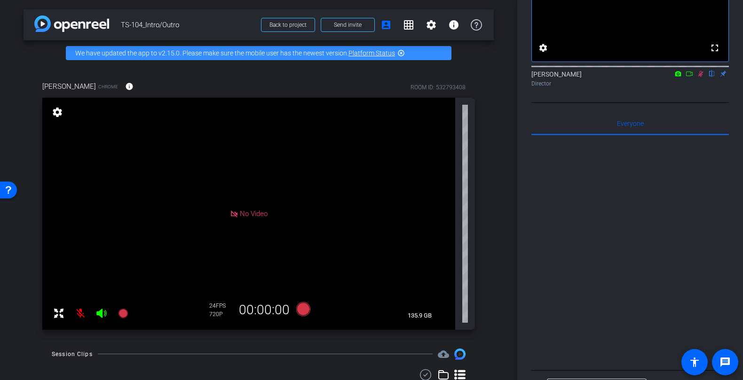
scroll to position [0, 0]
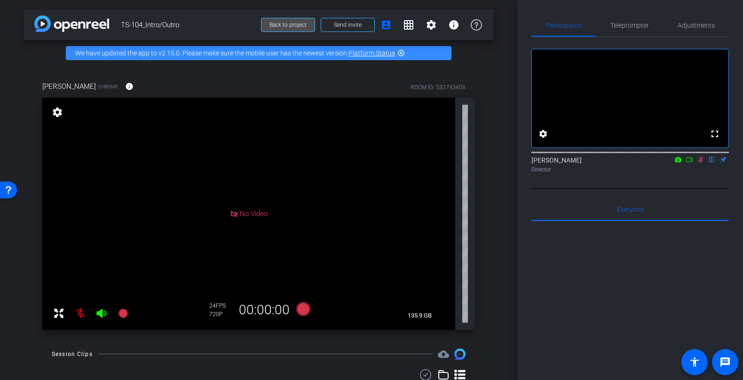
click at [289, 29] on span at bounding box center [287, 25] width 53 height 23
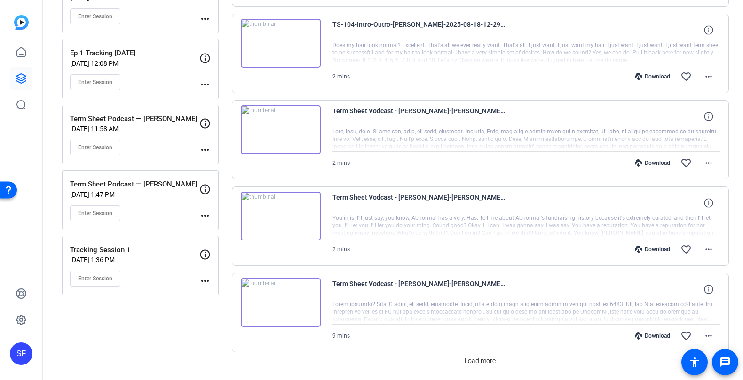
scroll to position [630, 0]
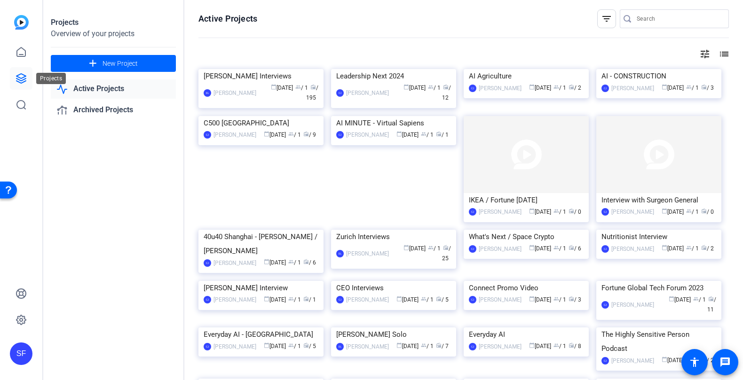
click at [27, 74] on link at bounding box center [21, 78] width 23 height 23
click at [23, 49] on icon at bounding box center [21, 52] width 11 height 11
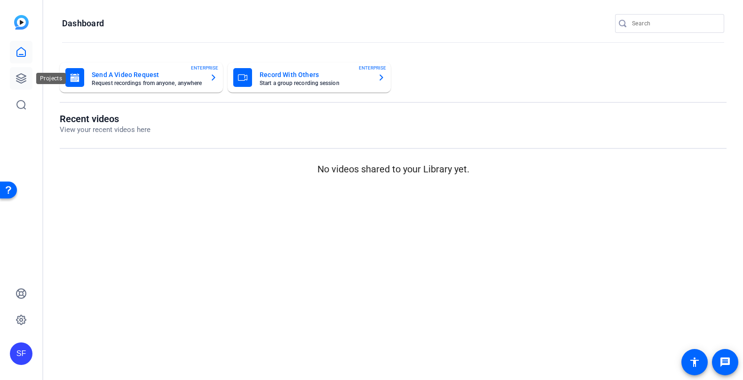
click at [23, 78] on icon at bounding box center [21, 78] width 11 height 11
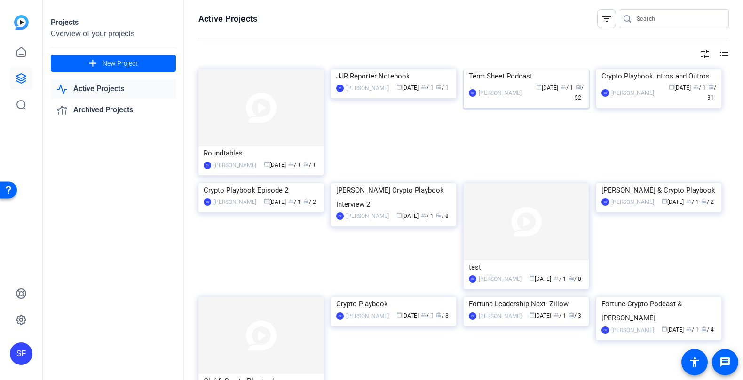
click at [525, 69] on img at bounding box center [525, 69] width 125 height 0
